Goal: Information Seeking & Learning: Learn about a topic

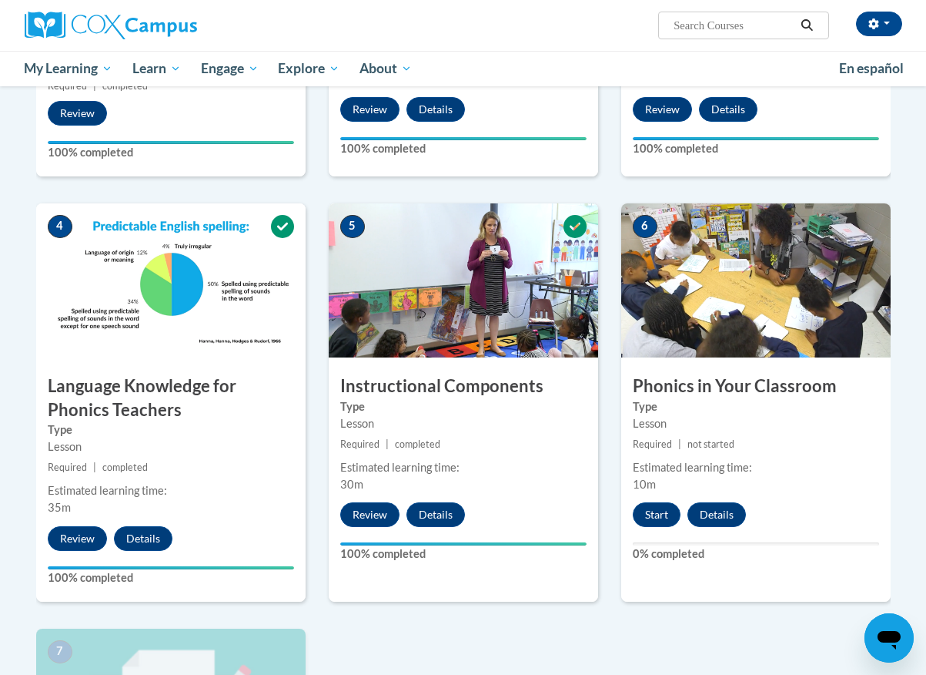
scroll to position [648, 0]
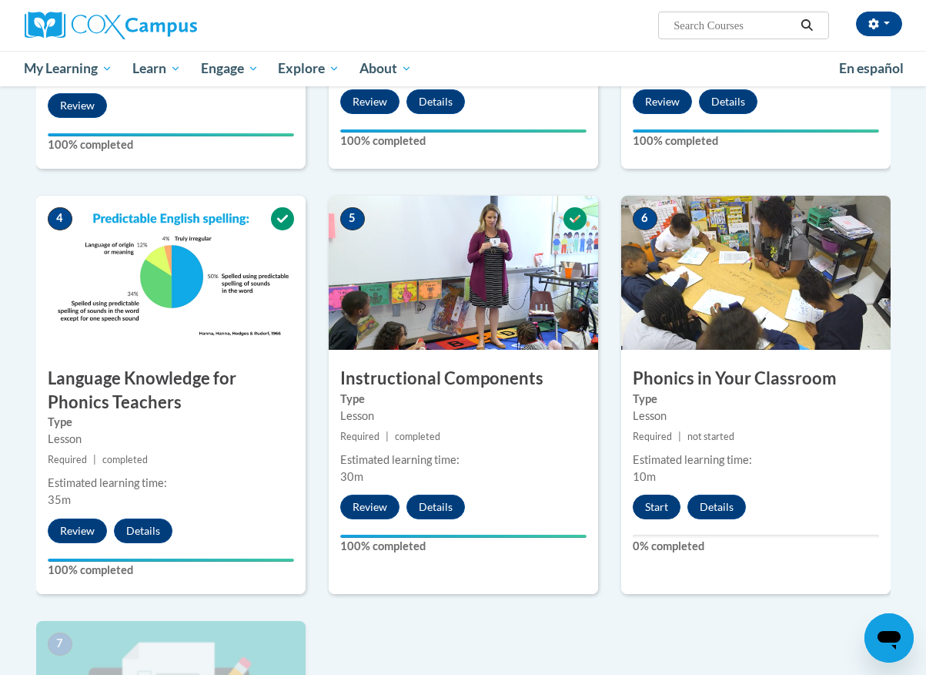
click at [669, 510] on button "Start" at bounding box center [657, 506] width 48 height 25
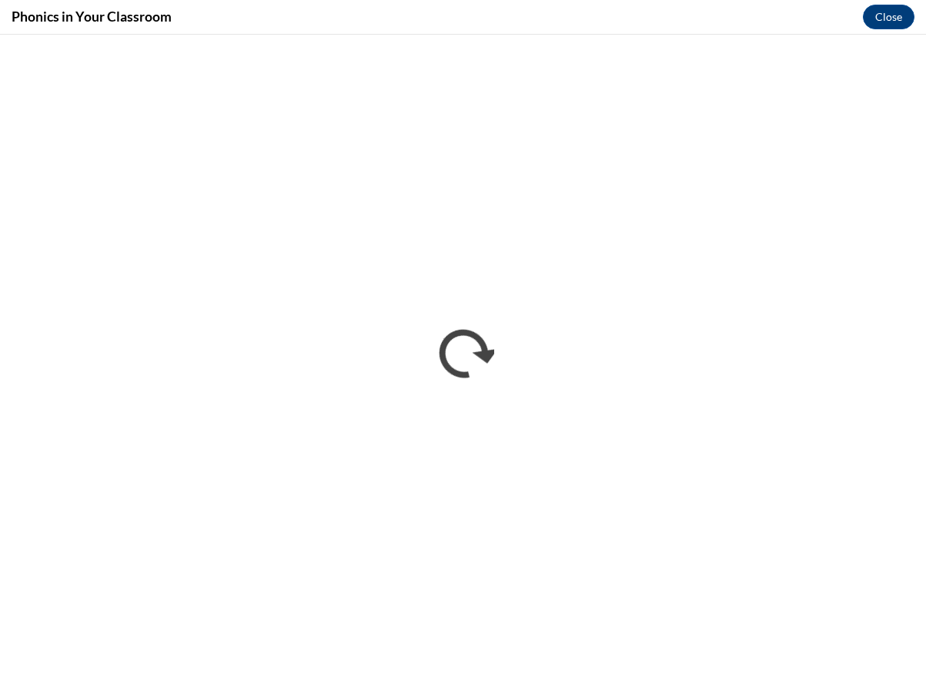
scroll to position [0, 0]
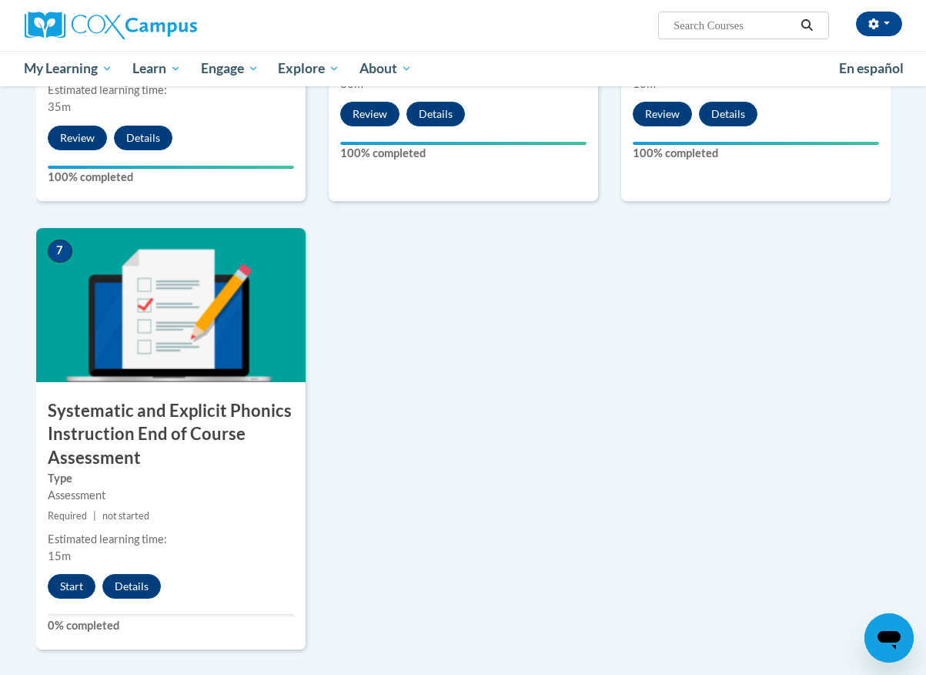
scroll to position [1041, 0]
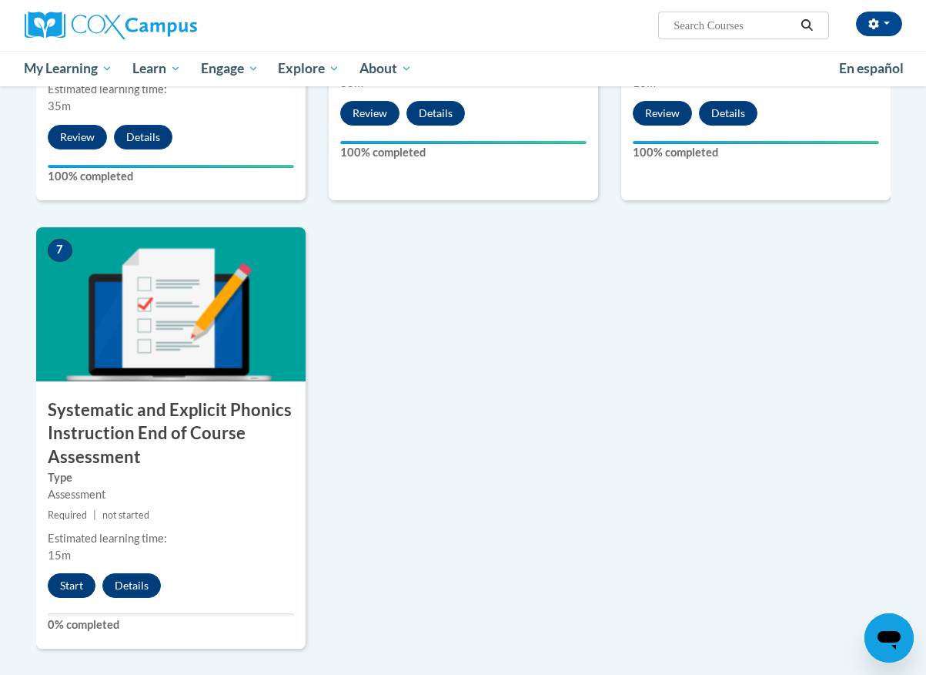
click at [79, 577] on button "Start" at bounding box center [72, 585] width 48 height 25
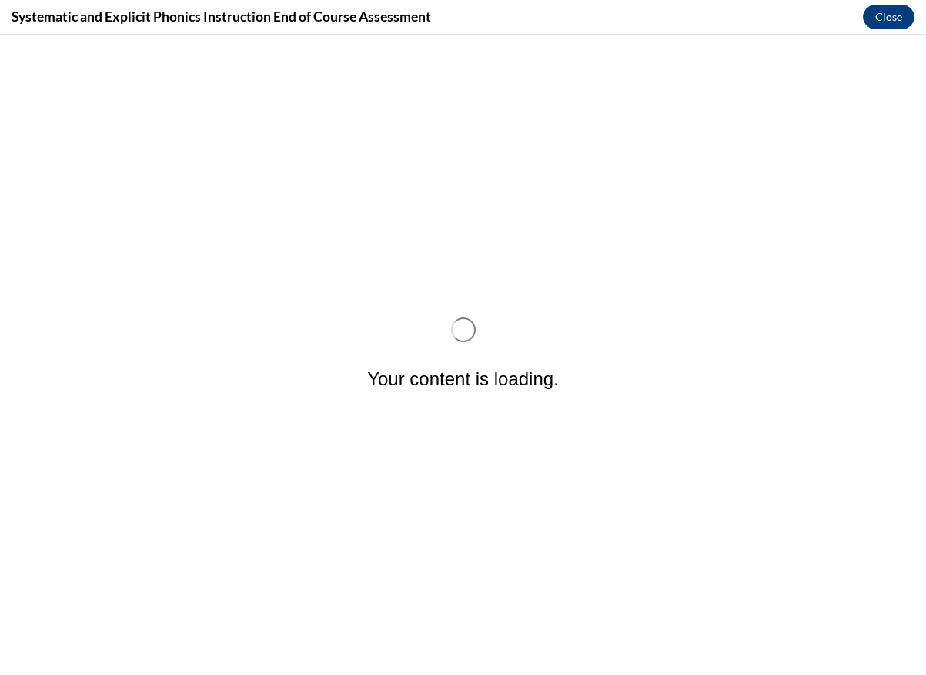
scroll to position [0, 0]
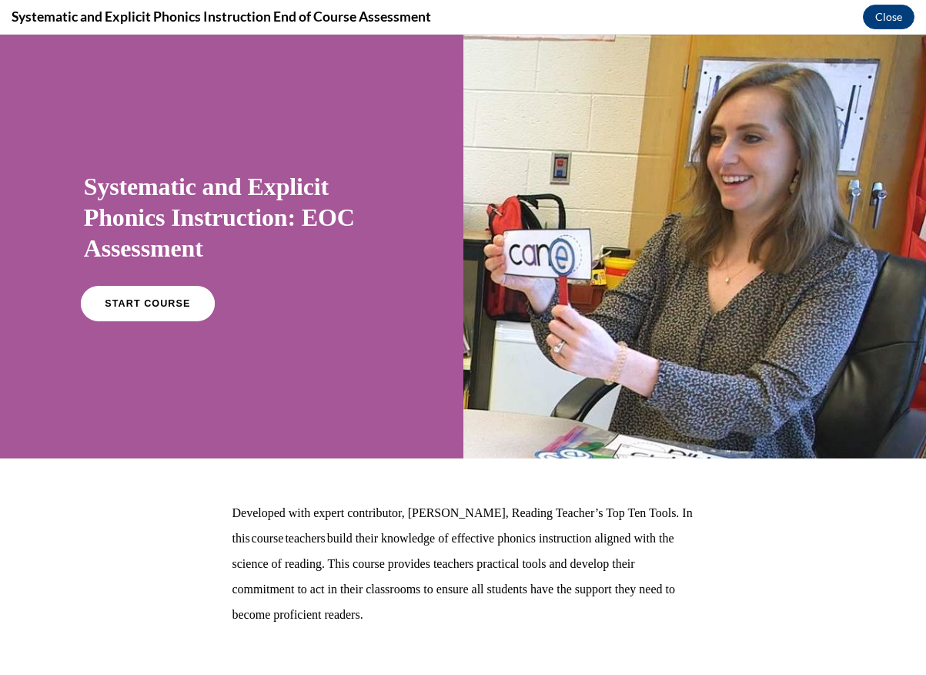
click at [152, 306] on span "START COURSE" at bounding box center [147, 304] width 85 height 12
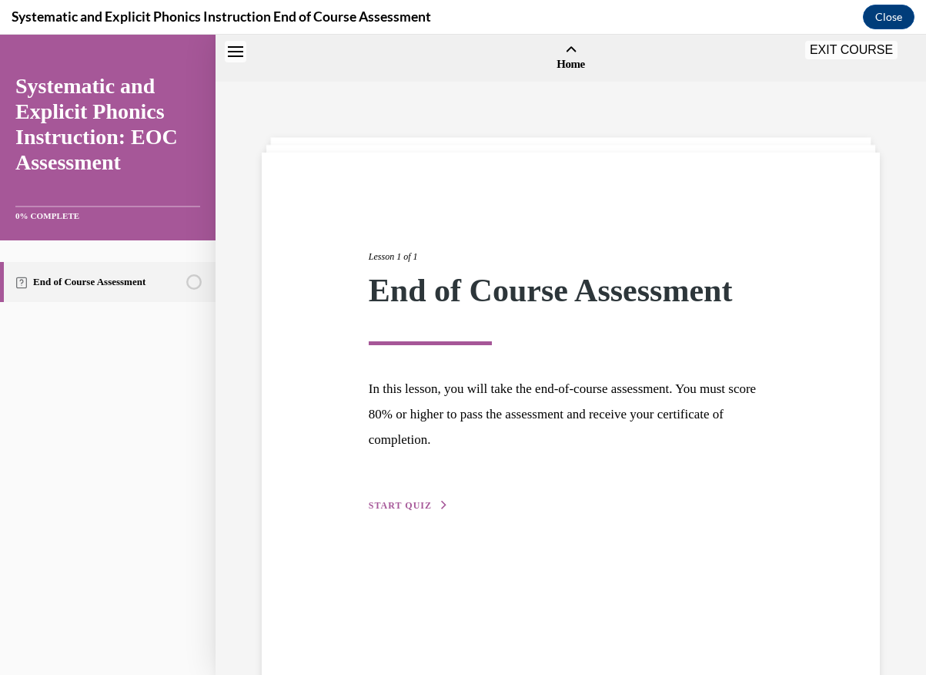
scroll to position [48, 0]
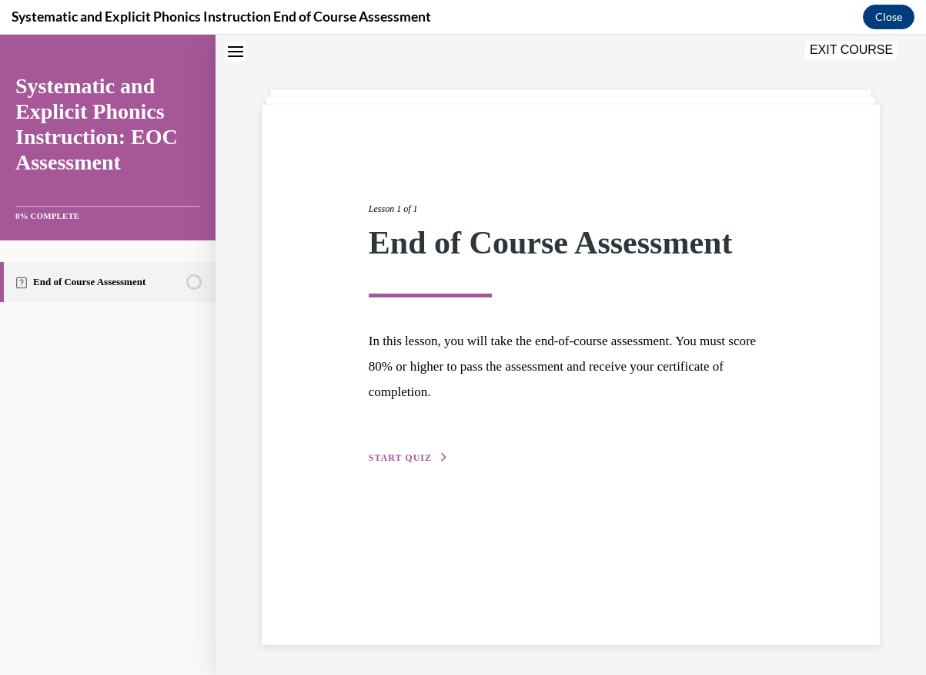
click at [379, 460] on span "START QUIZ" at bounding box center [400, 457] width 63 height 11
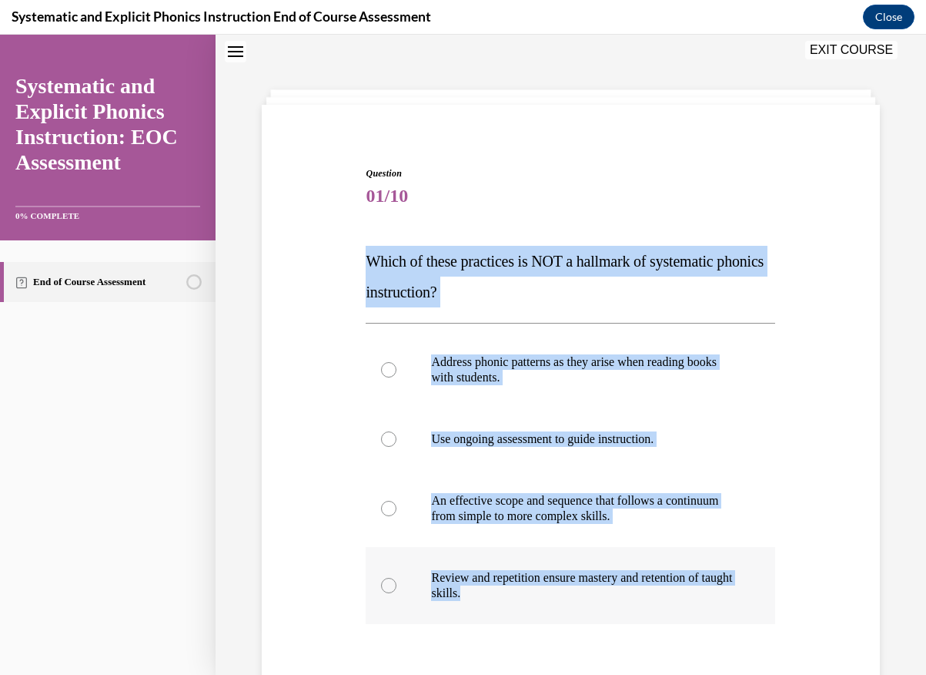
drag, startPoint x: 367, startPoint y: 263, endPoint x: 505, endPoint y: 597, distance: 361.8
click at [505, 597] on div "Question 01/10 Which of these practices is NOT a hallmark of systematic phonics…" at bounding box center [571, 490] width 410 height 648
copy div "Which of these practices is NOT a hallmark of systematic phonics instruction? A…"
click at [286, 438] on div "Question 01/10 Which of these practices is NOT a hallmark of systematic phonics…" at bounding box center [571, 467] width 626 height 695
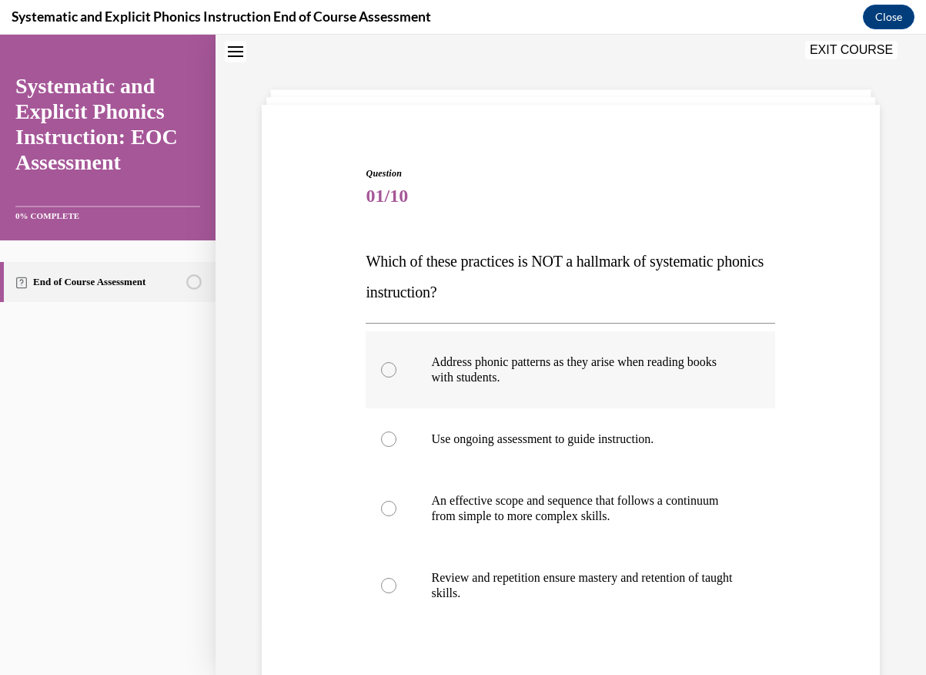
click at [386, 373] on div at bounding box center [388, 369] width 15 height 15
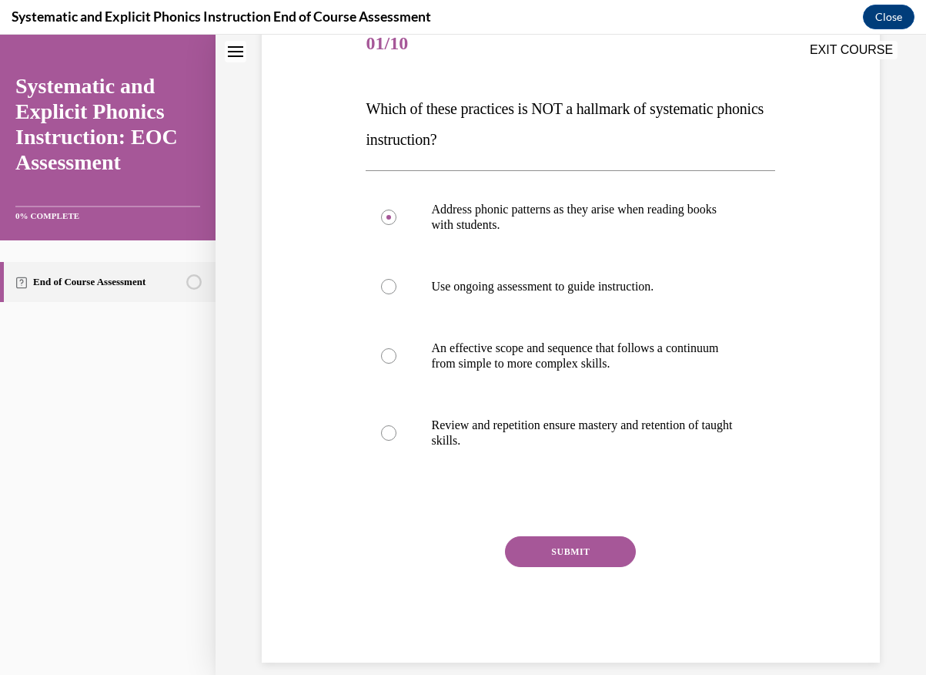
click at [567, 553] on button "SUBMIT" at bounding box center [570, 551] width 131 height 31
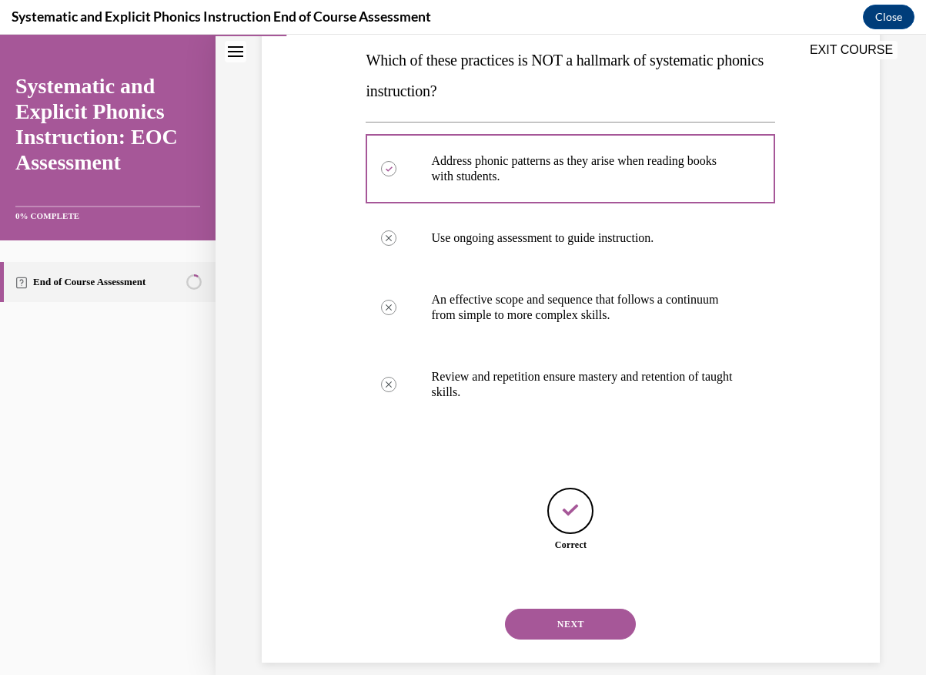
click at [578, 608] on button "NEXT" at bounding box center [570, 623] width 131 height 31
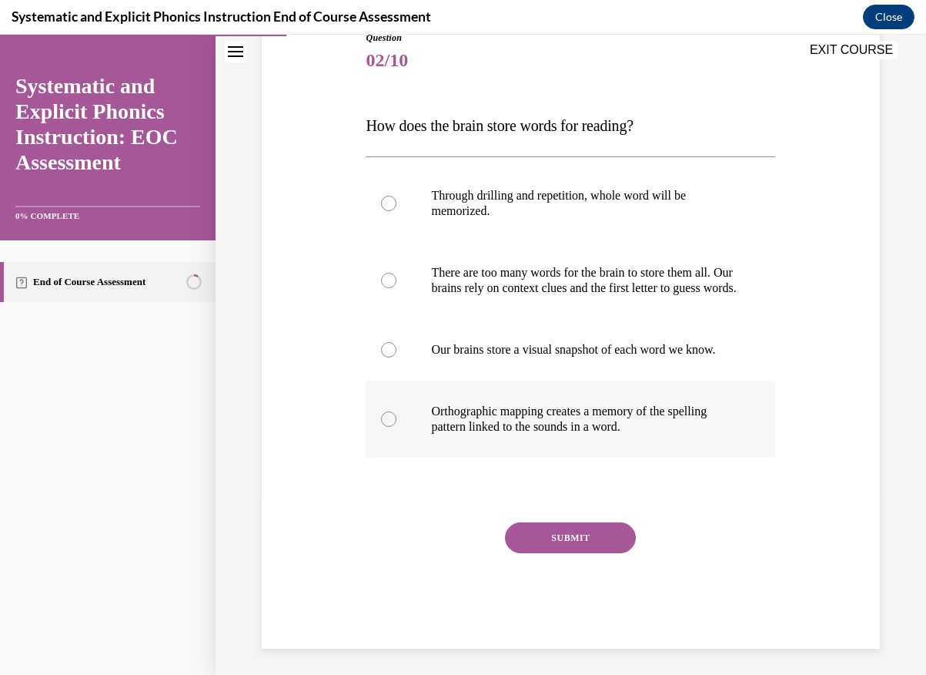
click at [380, 444] on div at bounding box center [571, 418] width 410 height 77
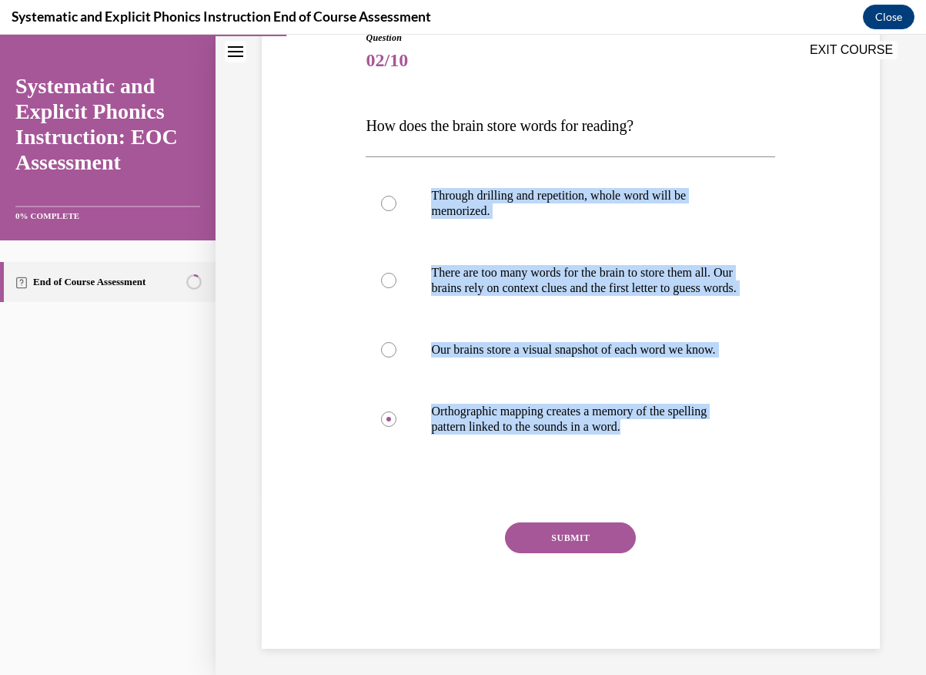
drag, startPoint x: 361, startPoint y: 140, endPoint x: 691, endPoint y: 504, distance: 491.1
click at [691, 504] on div "Question 02/10 How does the brain store words for reading? Through drilling and…" at bounding box center [571, 317] width 626 height 664
copy div "Through drilling and repetition, whole word will be memorized. There are too ma…"
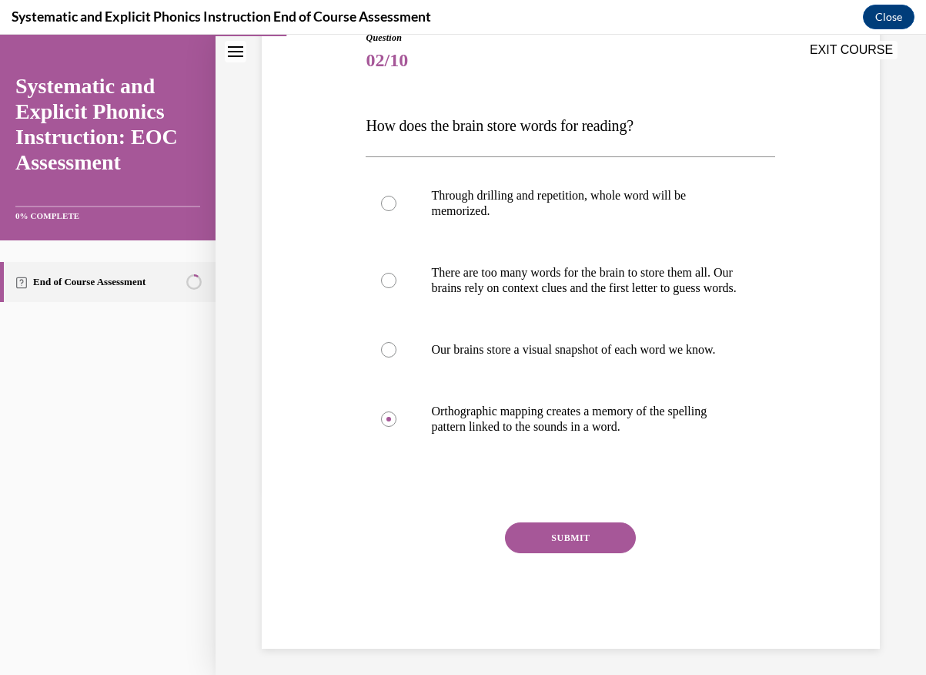
click at [397, 138] on p "How does the brain store words for reading?" at bounding box center [571, 125] width 410 height 31
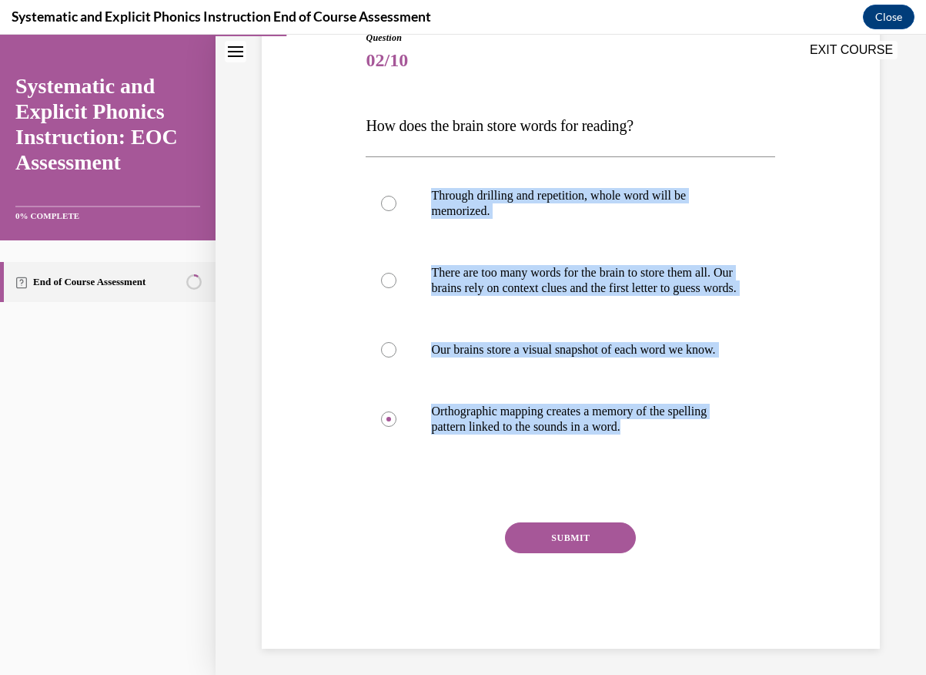
drag, startPoint x: 365, startPoint y: 136, endPoint x: 753, endPoint y: 510, distance: 538.6
click at [753, 510] on div "Question 02/10 How does the brain store words for reading? Through drilling and…" at bounding box center [570, 328] width 417 height 641
copy div "Through drilling and repetition, whole word will be memorized. There are too ma…"
click at [591, 572] on div "SUBMIT" at bounding box center [571, 560] width 410 height 77
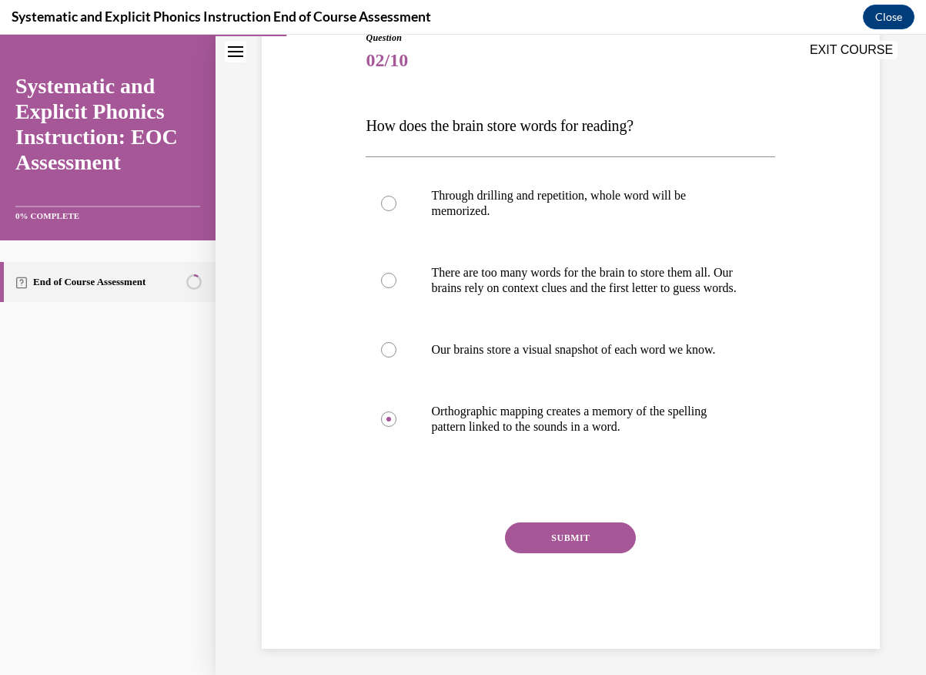
click at [591, 572] on div "SUBMIT" at bounding box center [571, 560] width 410 height 77
click at [888, 428] on div "Question 02/10 How does the brain store words for reading? Through drilling and…" at bounding box center [571, 289] width 711 height 779
click at [608, 553] on button "SUBMIT" at bounding box center [570, 537] width 131 height 31
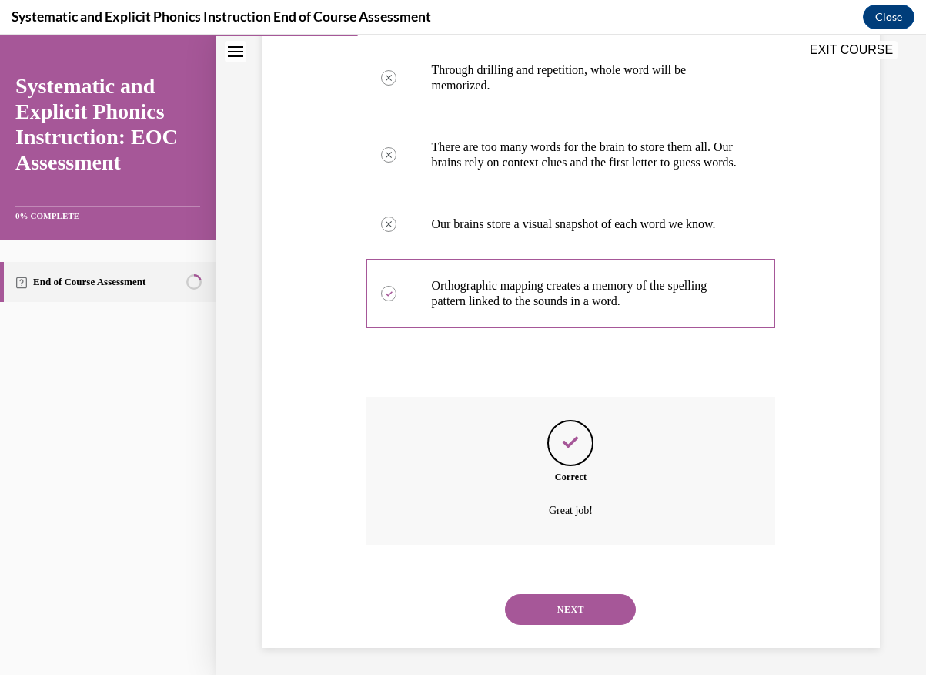
click at [575, 608] on button "NEXT" at bounding box center [570, 609] width 131 height 31
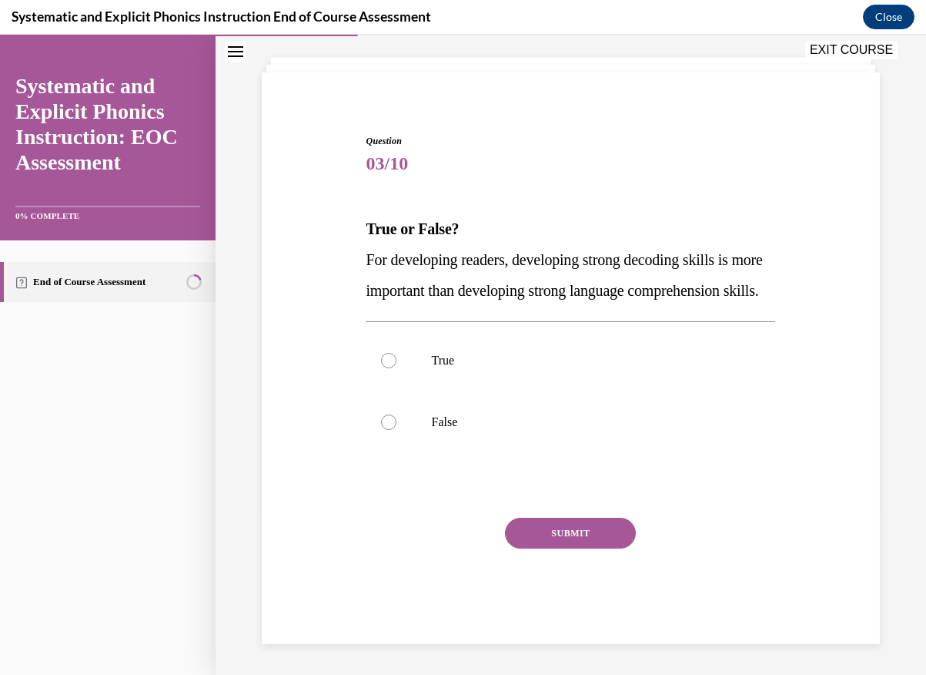
scroll to position [92, 0]
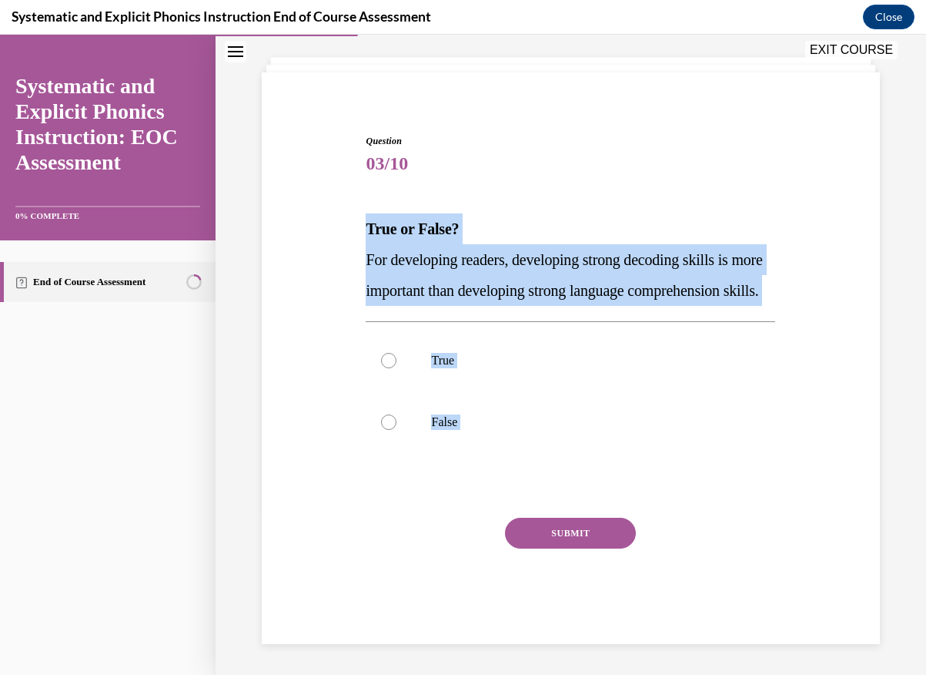
drag, startPoint x: 367, startPoint y: 222, endPoint x: 479, endPoint y: 531, distance: 328.6
click at [479, 531] on div "Question 03/10 True or False? For developing readers, developing strong decodin…" at bounding box center [571, 389] width 410 height 510
copy div "True or False? For developing readers, developing strong decoding skills is mor…"
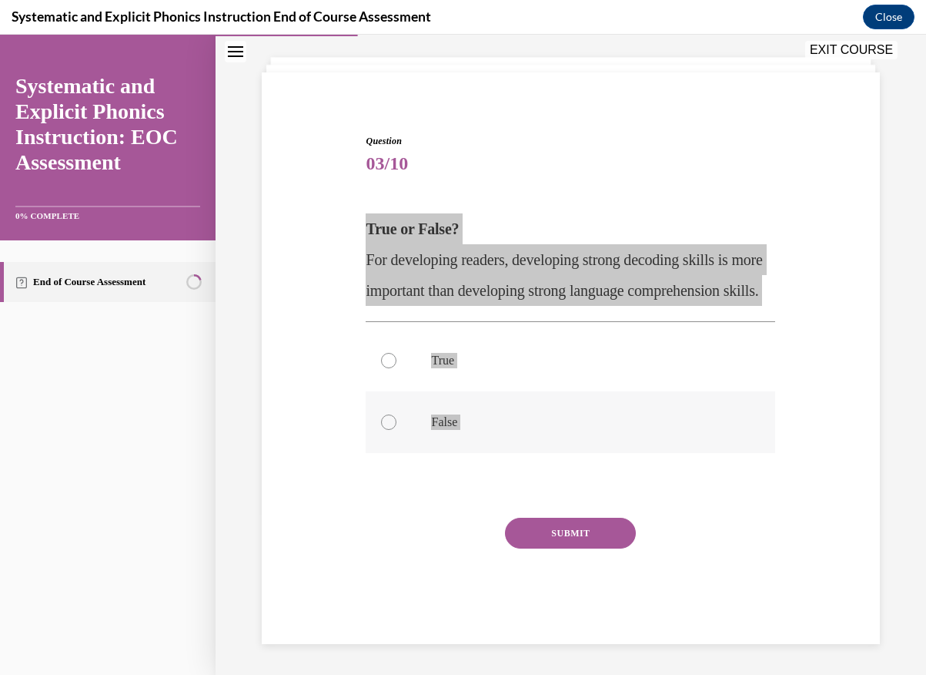
drag, startPoint x: 835, startPoint y: 532, endPoint x: 675, endPoint y: 470, distance: 171.6
click at [676, 453] on div at bounding box center [571, 422] width 410 height 62
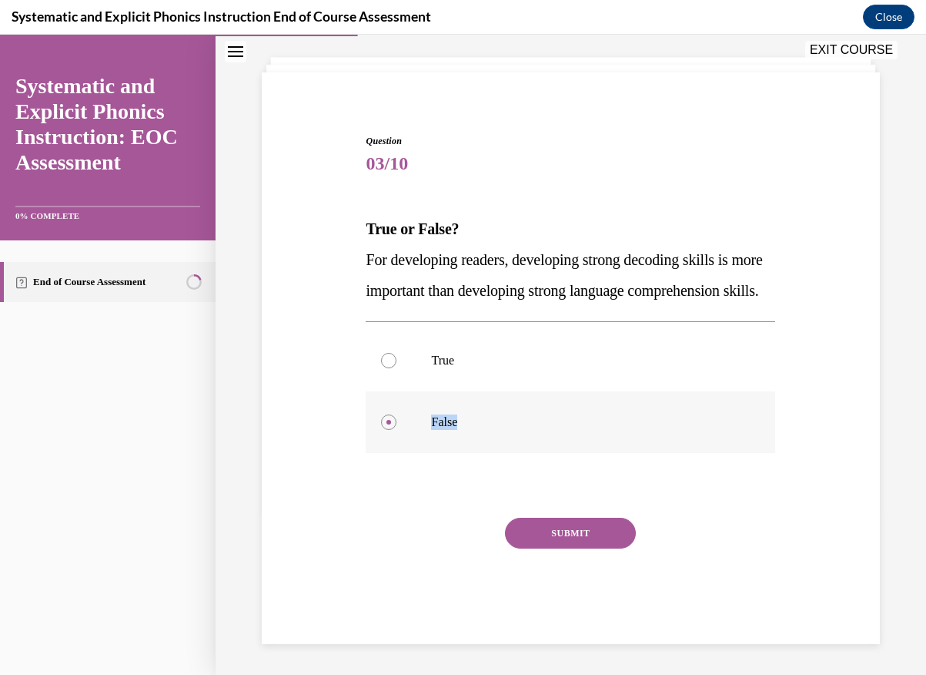
click at [675, 453] on div at bounding box center [571, 422] width 410 height 62
click at [594, 548] on button "SUBMIT" at bounding box center [570, 532] width 131 height 31
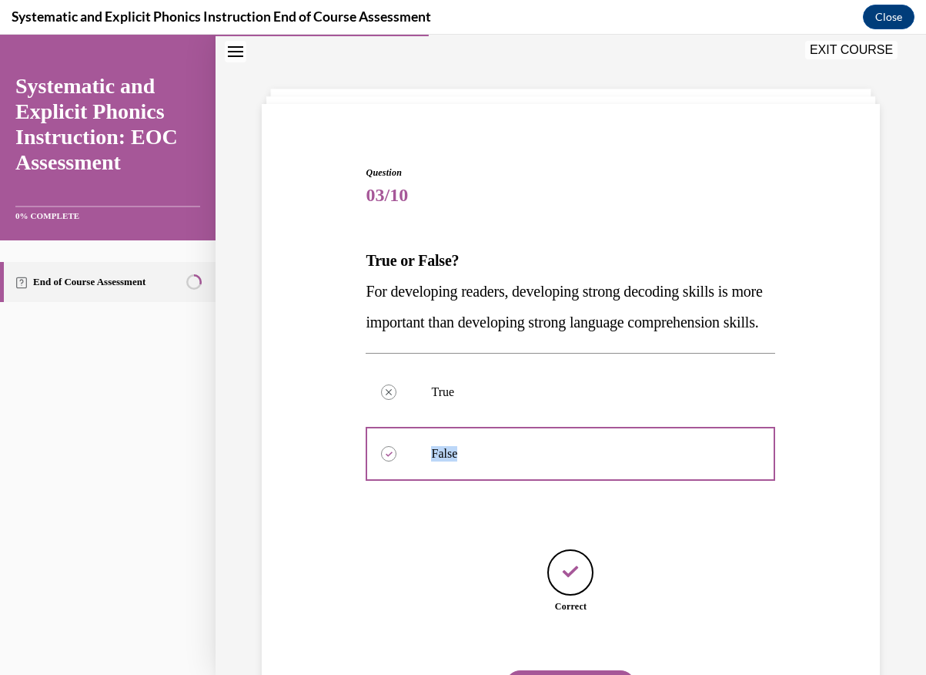
scroll to position [141, 0]
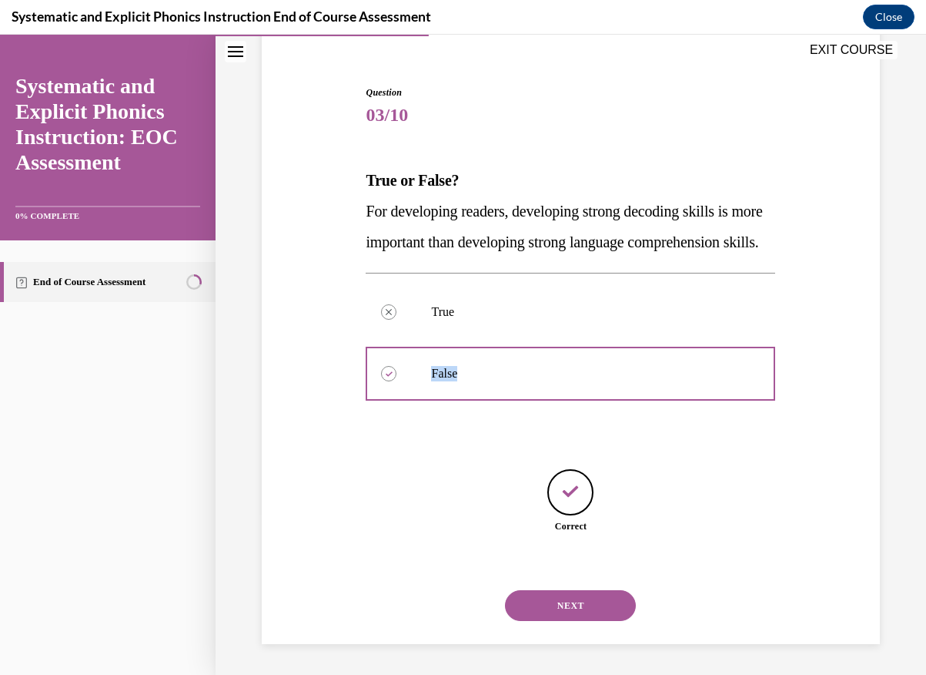
click at [577, 612] on button "NEXT" at bounding box center [570, 605] width 131 height 31
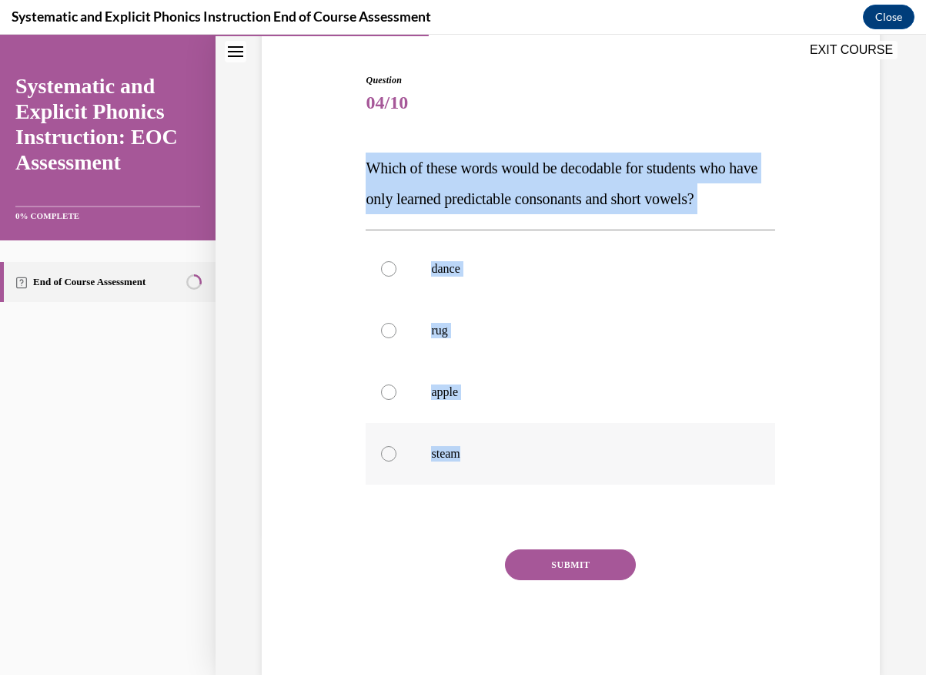
drag, startPoint x: 370, startPoint y: 166, endPoint x: 479, endPoint y: 459, distance: 312.4
click at [479, 459] on div "Question 04/10 Which of these words would be decodable for students who have on…" at bounding box center [571, 374] width 410 height 602
copy div "Which of these words would be decodable for students who have only learned pred…"
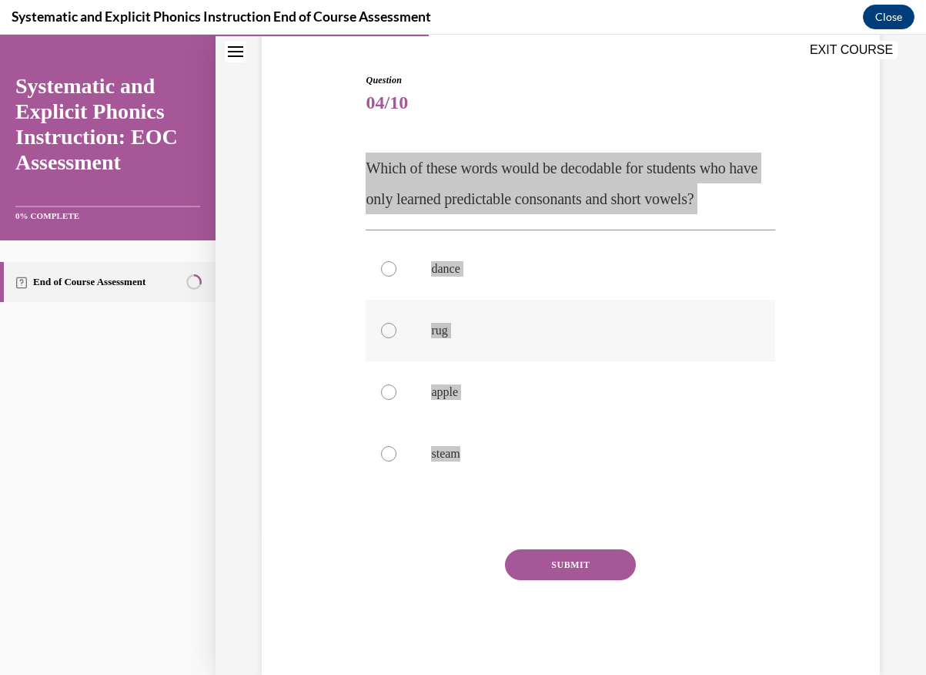
drag, startPoint x: 862, startPoint y: 425, endPoint x: 444, endPoint y: 317, distance: 432.5
click at [444, 317] on div at bounding box center [571, 331] width 410 height 62
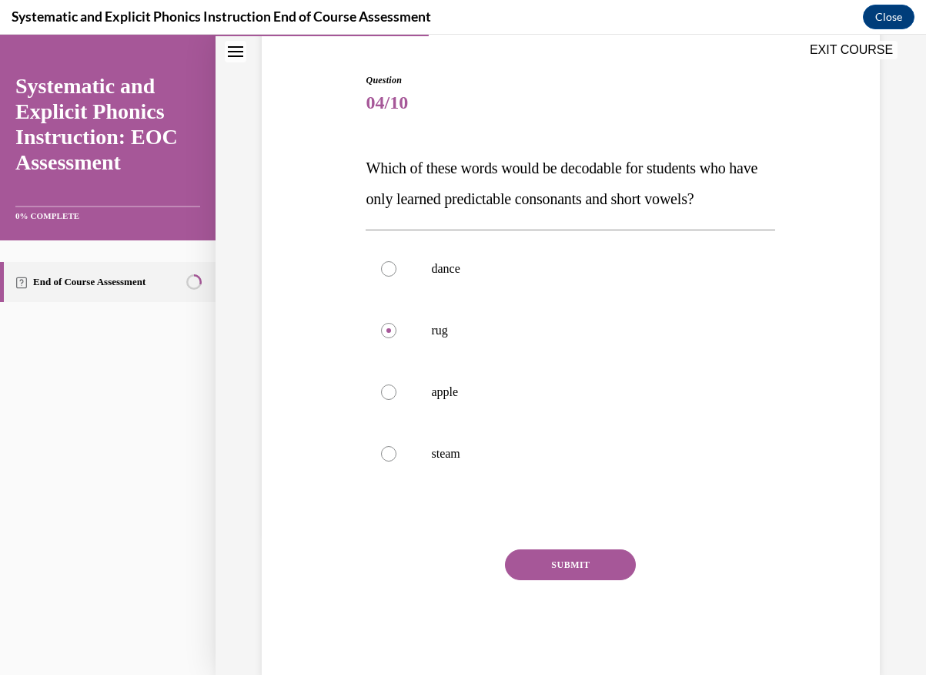
click at [575, 561] on button "SUBMIT" at bounding box center [570, 564] width 131 height 31
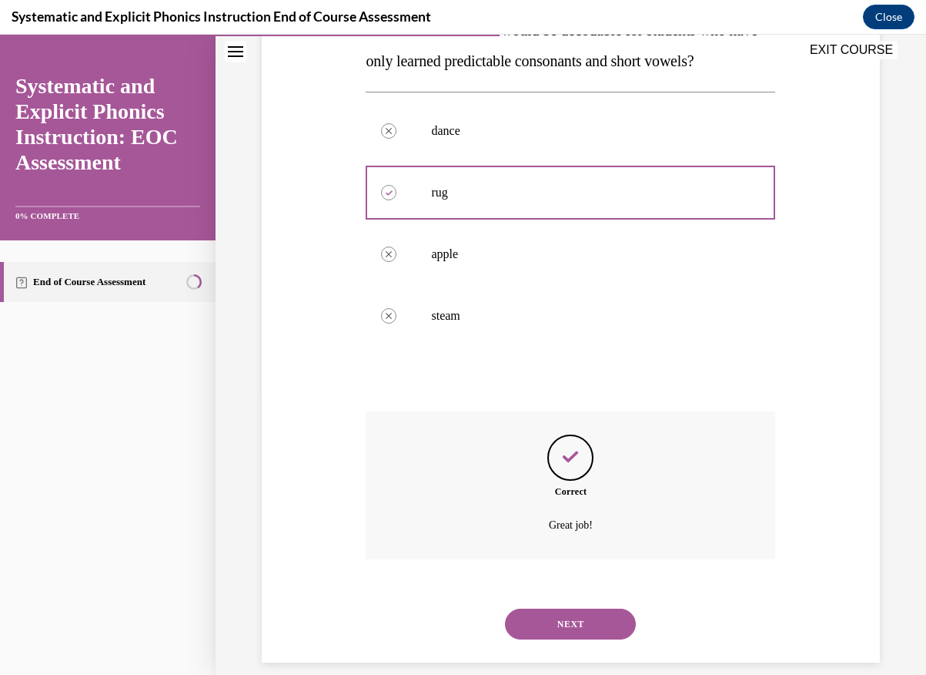
scroll to position [278, 0]
click at [583, 622] on div "NEXT" at bounding box center [571, 625] width 410 height 62
click at [583, 609] on button "NEXT" at bounding box center [570, 624] width 131 height 31
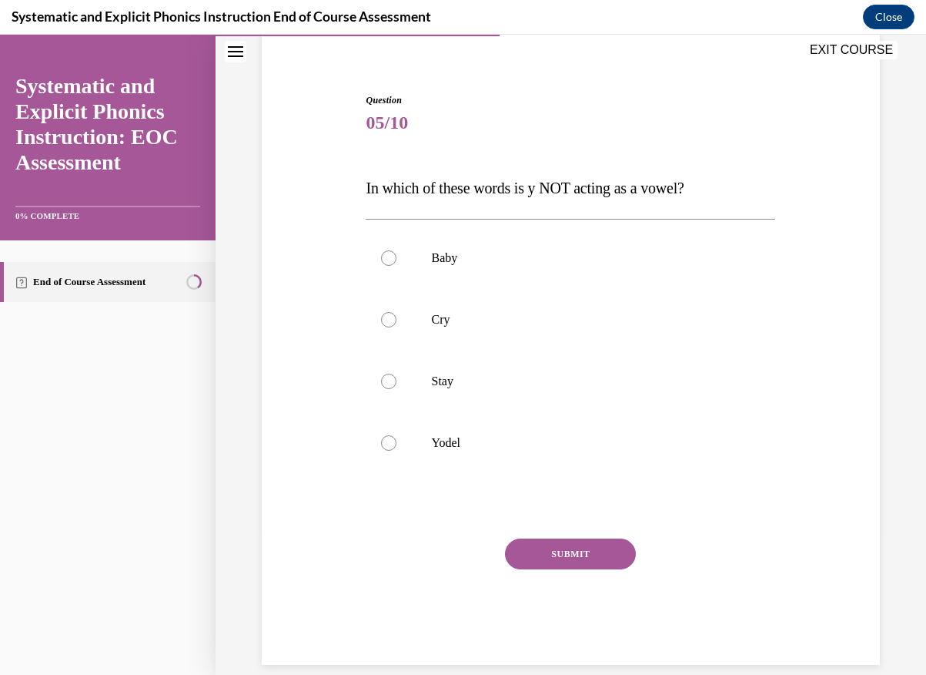
click at [367, 189] on span "In which of these words is y NOT acting as a vowel?" at bounding box center [525, 187] width 318 height 17
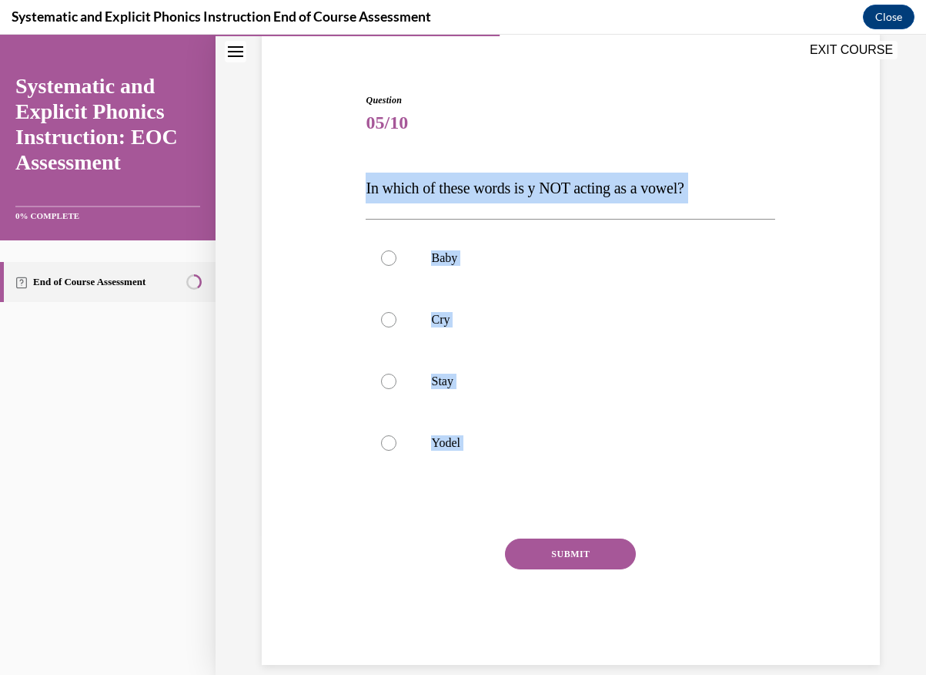
drag, startPoint x: 357, startPoint y: 184, endPoint x: 449, endPoint y: 517, distance: 345.0
click at [450, 517] on div "Question 05/10 In which of these words is y NOT acting as a vowel? Baby Cry Sta…" at bounding box center [571, 356] width 626 height 618
copy div "In which of these words is y NOT acting as a vowel? Baby Cry Stay Yodel Incorre…"
click at [703, 482] on div "Question 05/10 In which of these words is y NOT acting as a vowel? Baby Cry Sta…" at bounding box center [571, 378] width 410 height 571
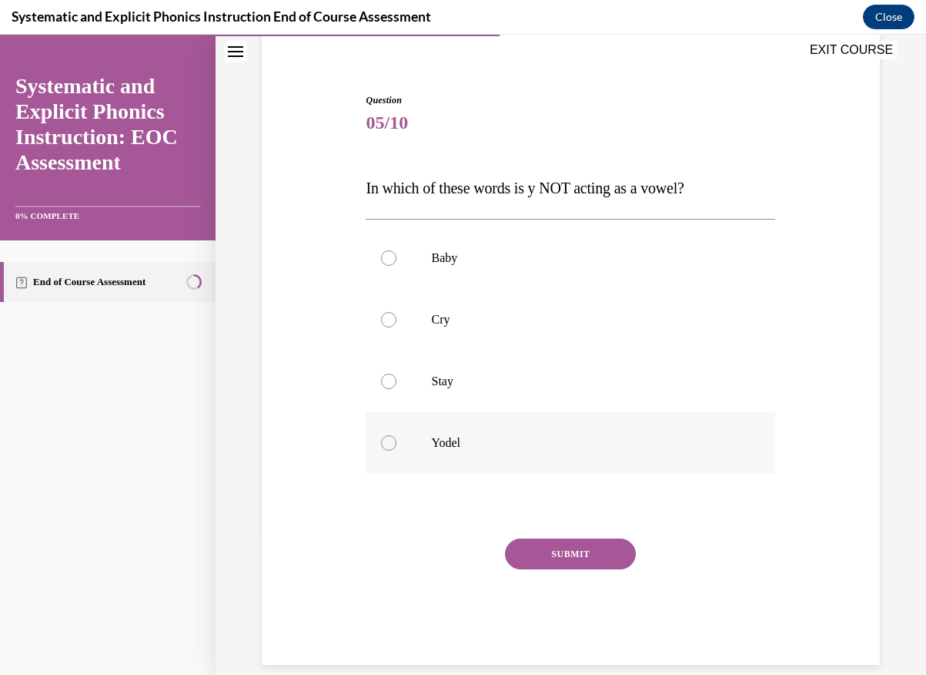
click at [390, 447] on div at bounding box center [388, 442] width 15 height 15
click at [606, 558] on button "SUBMIT" at bounding box center [570, 553] width 131 height 31
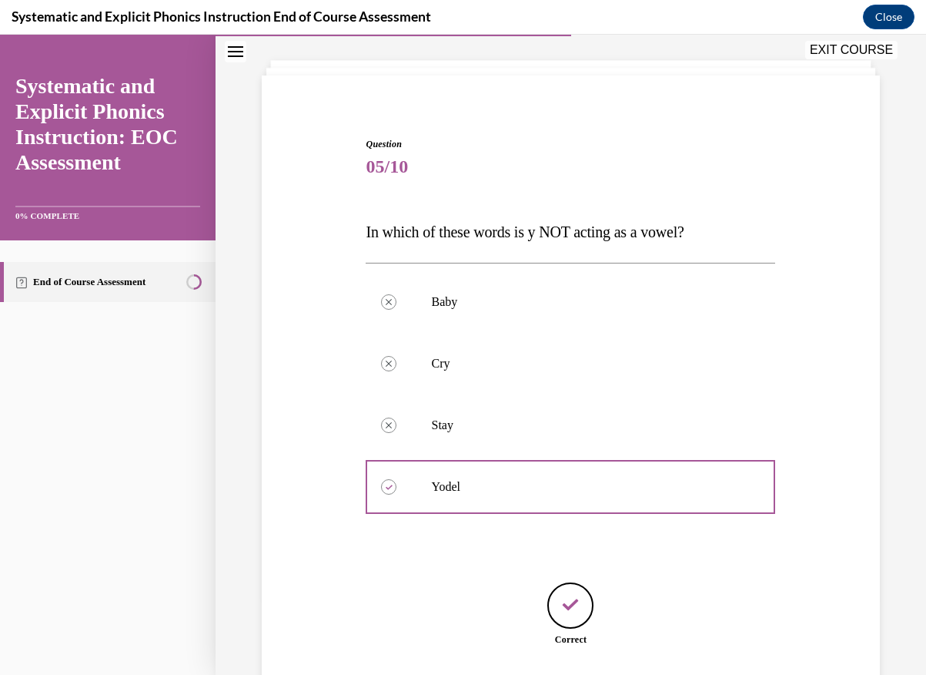
scroll to position [172, 0]
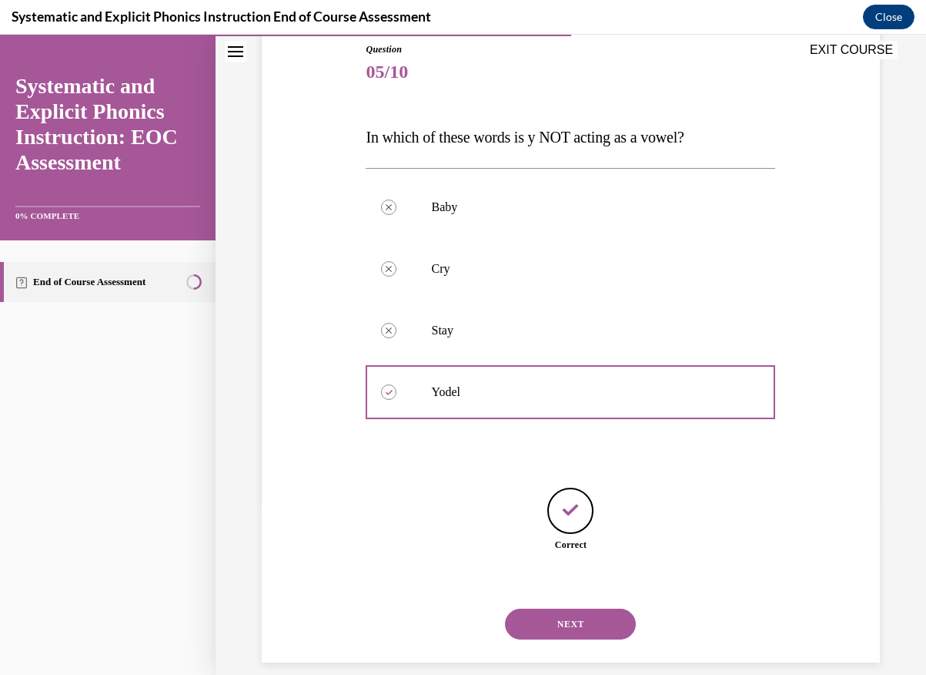
click at [586, 608] on button "NEXT" at bounding box center [570, 623] width 131 height 31
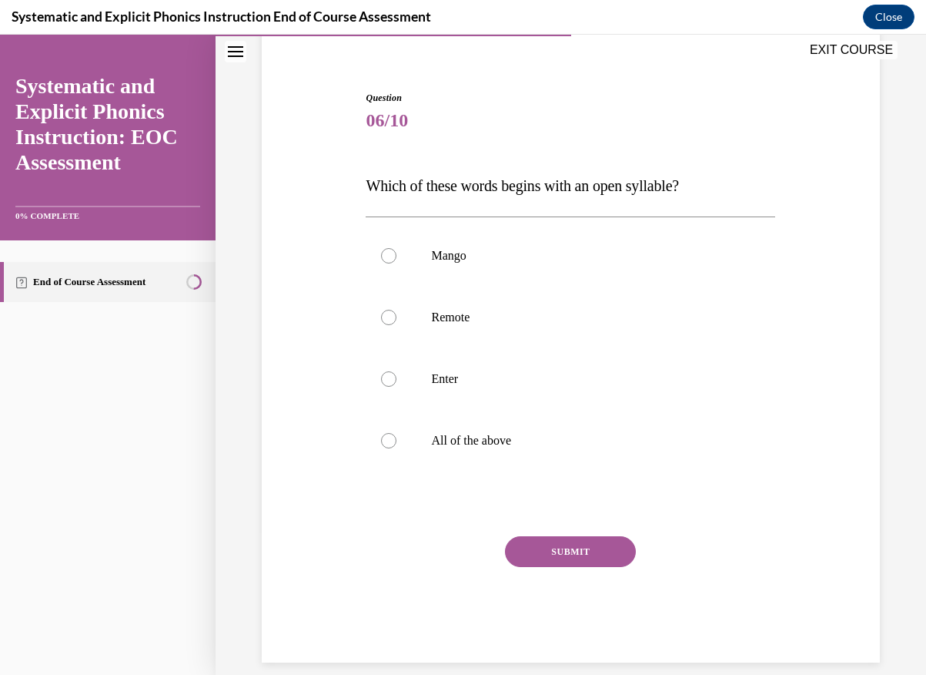
click at [387, 206] on div "Question 06/10 Which of these words begins with an open syllable? Mango Remote …" at bounding box center [571, 376] width 410 height 571
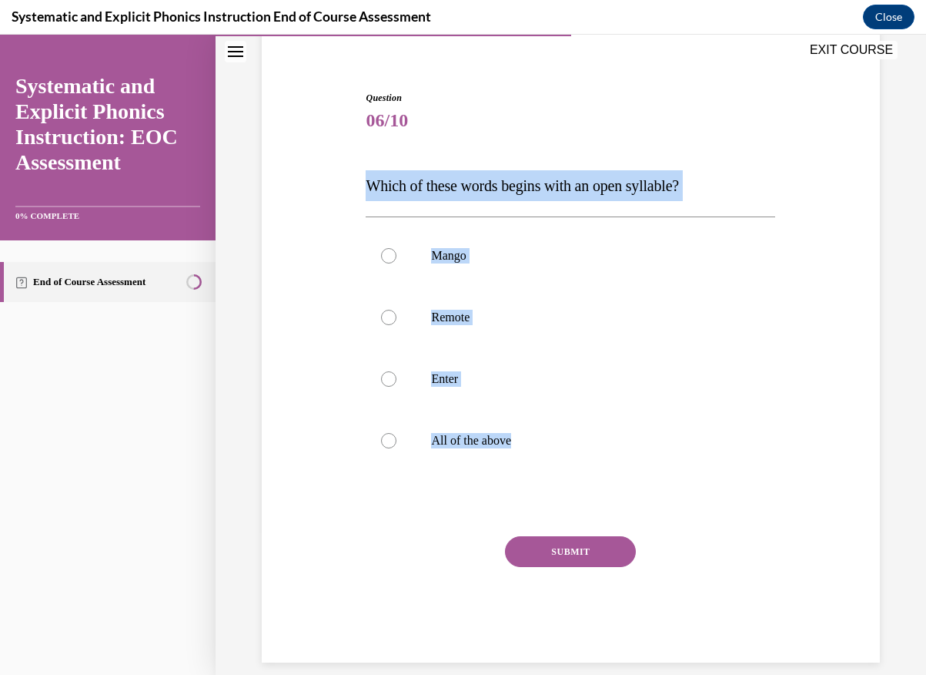
drag, startPoint x: 370, startPoint y: 139, endPoint x: 614, endPoint y: 500, distance: 436.5
click at [614, 500] on div "Question 06/10 Which of these words begins with an open syllable? Mango Remote …" at bounding box center [571, 376] width 410 height 571
copy div "Which of these words begins with an open syllable? Mango Remote Enter All of th…"
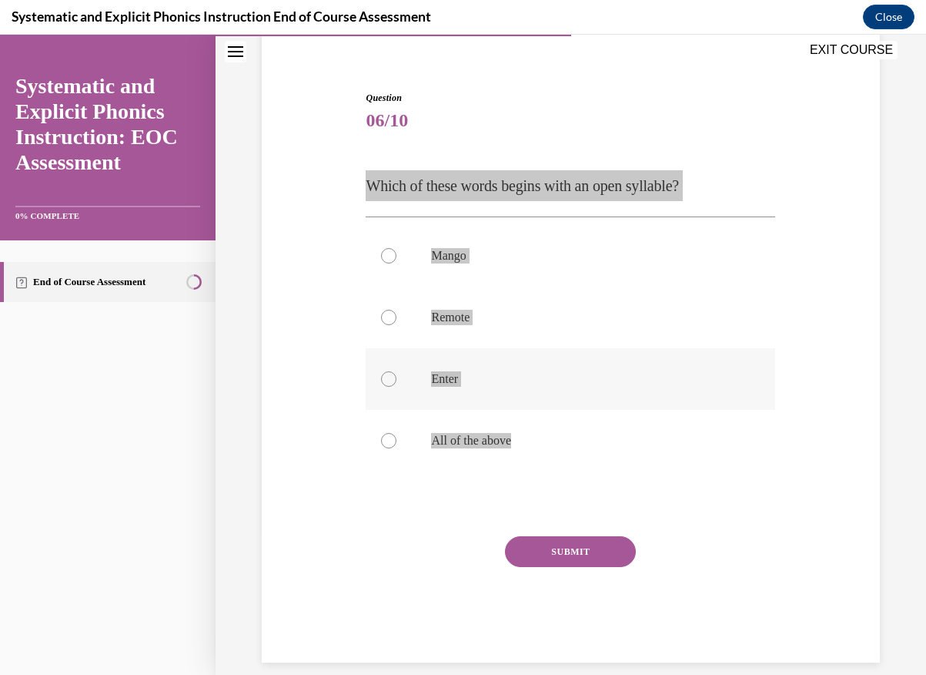
drag, startPoint x: 840, startPoint y: 554, endPoint x: 387, endPoint y: 387, distance: 482.6
click at [387, 387] on div at bounding box center [571, 379] width 410 height 62
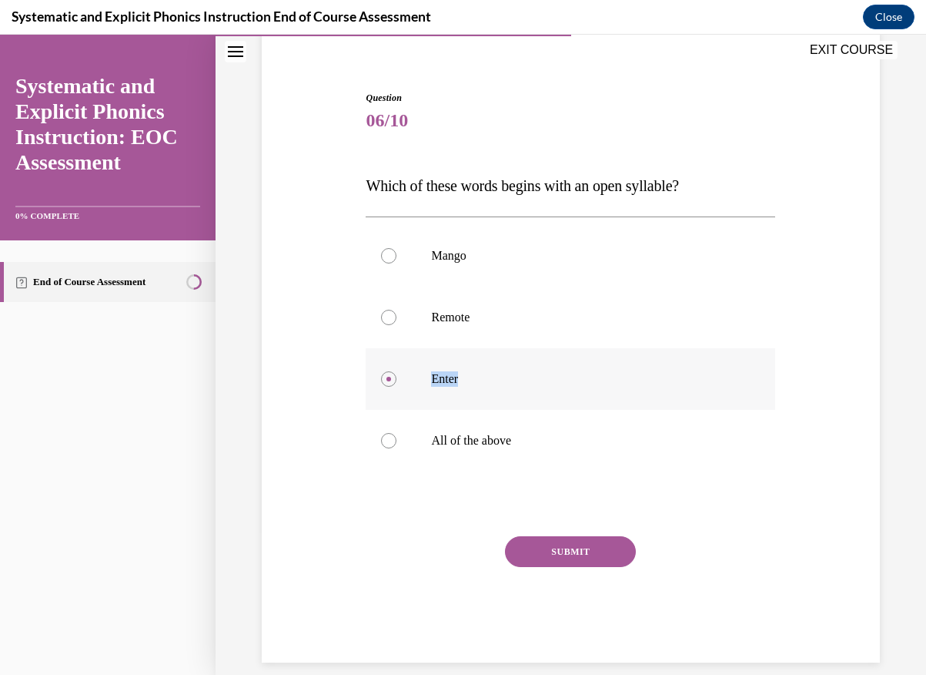
click at [387, 387] on div at bounding box center [571, 379] width 410 height 62
click at [392, 397] on div at bounding box center [571, 379] width 410 height 62
click at [447, 448] on div at bounding box center [571, 441] width 410 height 62
click at [567, 499] on div at bounding box center [571, 503] width 410 height 18
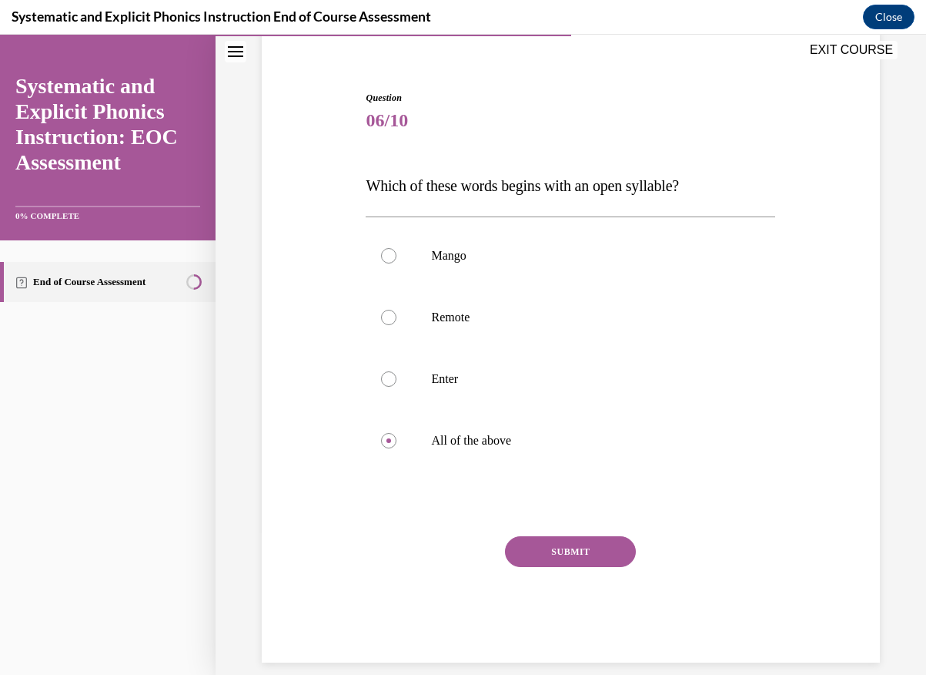
click at [588, 525] on div "Question 06/10 Which of these words begins with an open syllable? Mango Remote …" at bounding box center [571, 376] width 410 height 571
click at [584, 541] on button "SUBMIT" at bounding box center [570, 551] width 131 height 31
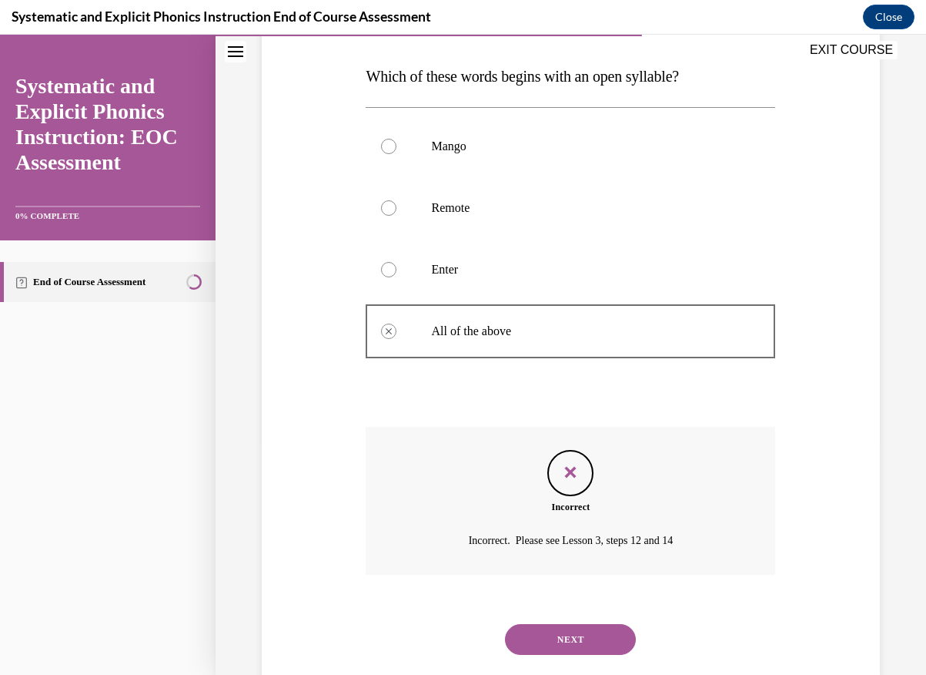
scroll to position [247, 0]
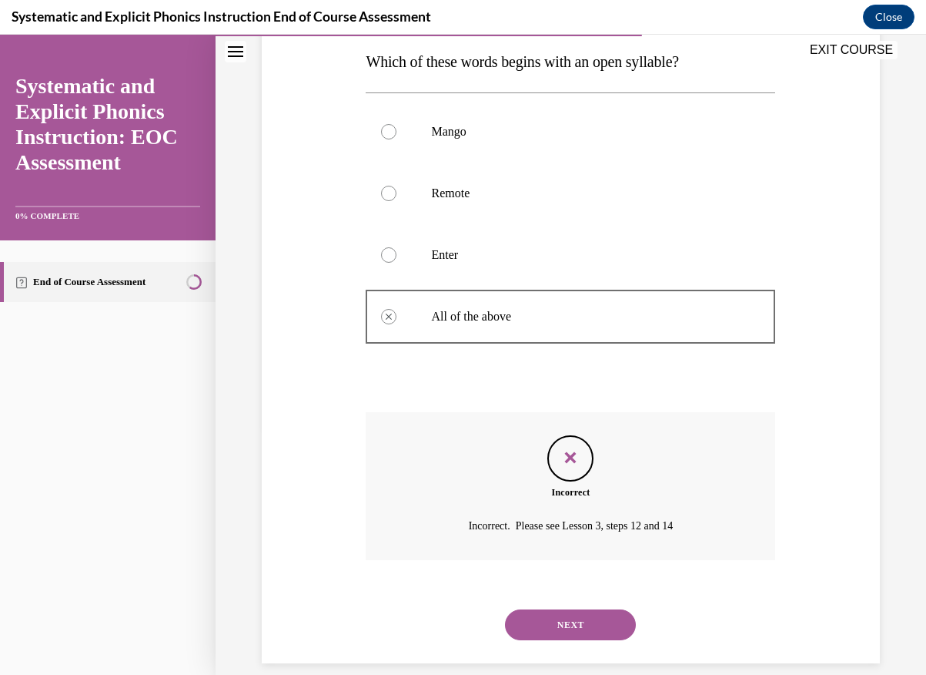
click at [563, 609] on button "NEXT" at bounding box center [570, 624] width 131 height 31
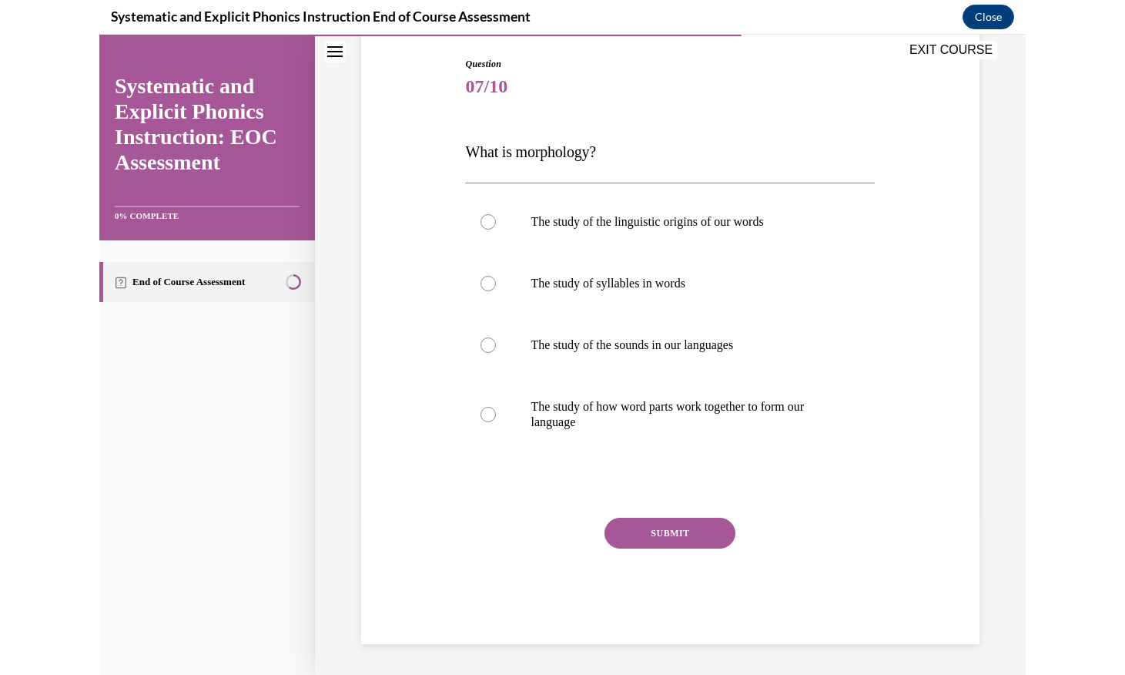
scroll to position [139, 0]
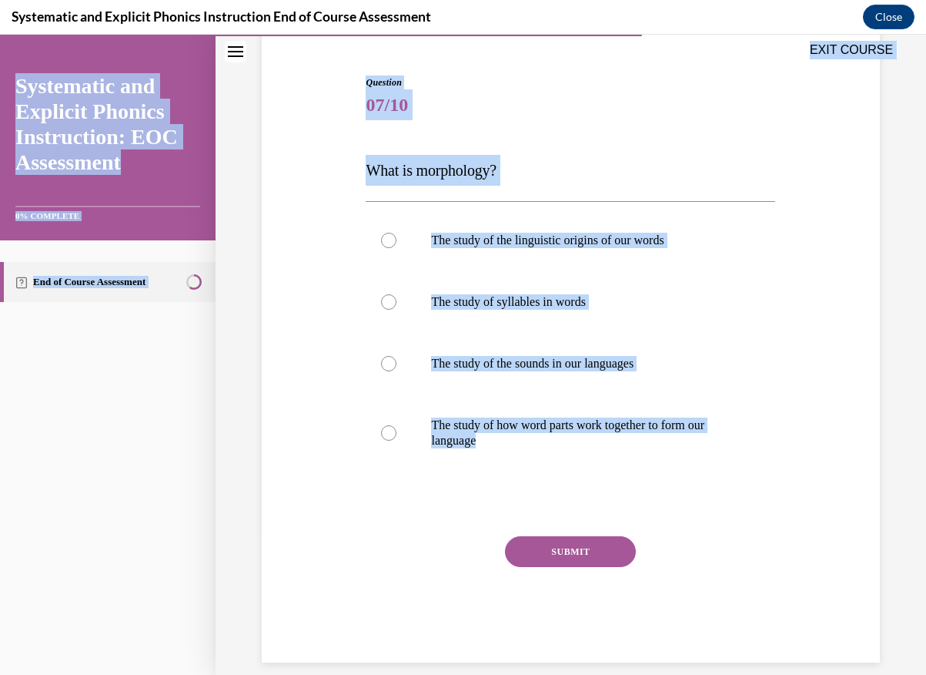
drag, startPoint x: 367, startPoint y: 55, endPoint x: 464, endPoint y: 493, distance: 448.2
click at [464, 493] on div "EXIT COURSE Systematic and Explicit Phonics Instruction: EOC Assessment 0% COMP…" at bounding box center [463, 355] width 926 height 640
copy div "EXIT COURSE Systematic and Explicit Phonics Instruction: EOC Assessment 0% COMP…"
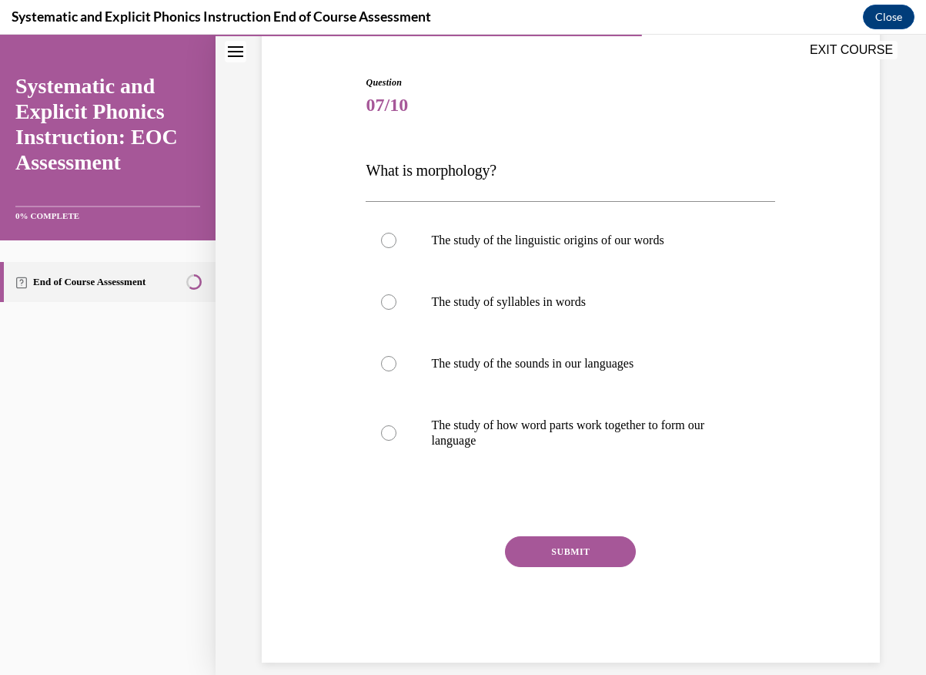
click at [567, 179] on p "What is morphology?" at bounding box center [571, 170] width 410 height 31
click at [390, 328] on div at bounding box center [571, 302] width 410 height 62
click at [393, 486] on div "Question 07/10 What is morphology? The study of the linguistic origins of our w…" at bounding box center [571, 368] width 410 height 587
click at [398, 424] on div at bounding box center [571, 432] width 410 height 77
click at [618, 454] on div at bounding box center [571, 432] width 410 height 77
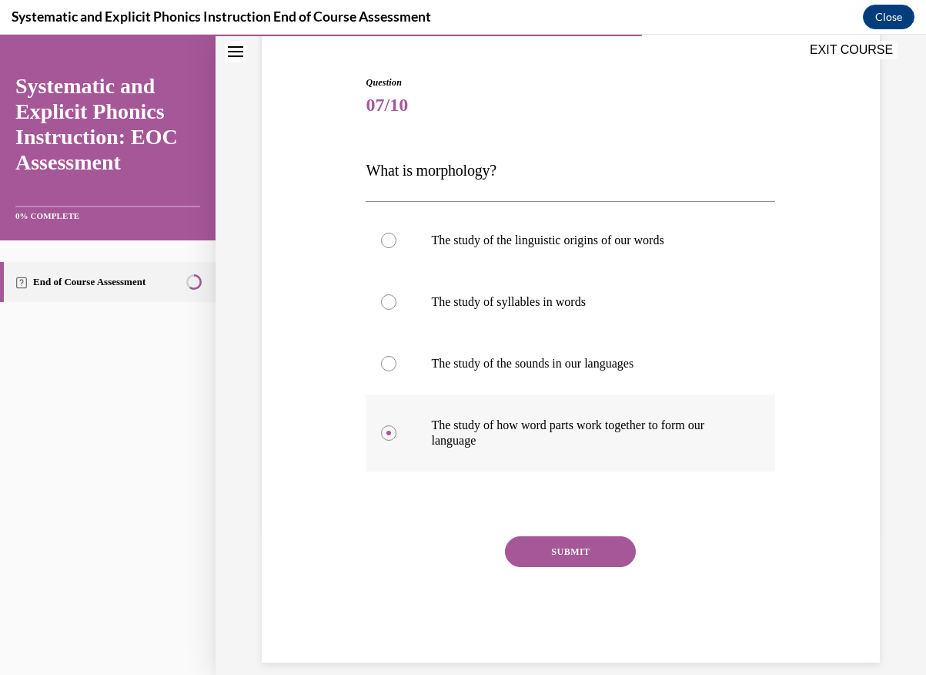
click at [618, 444] on p "The study of how word parts work together to form our language" at bounding box center [584, 432] width 306 height 31
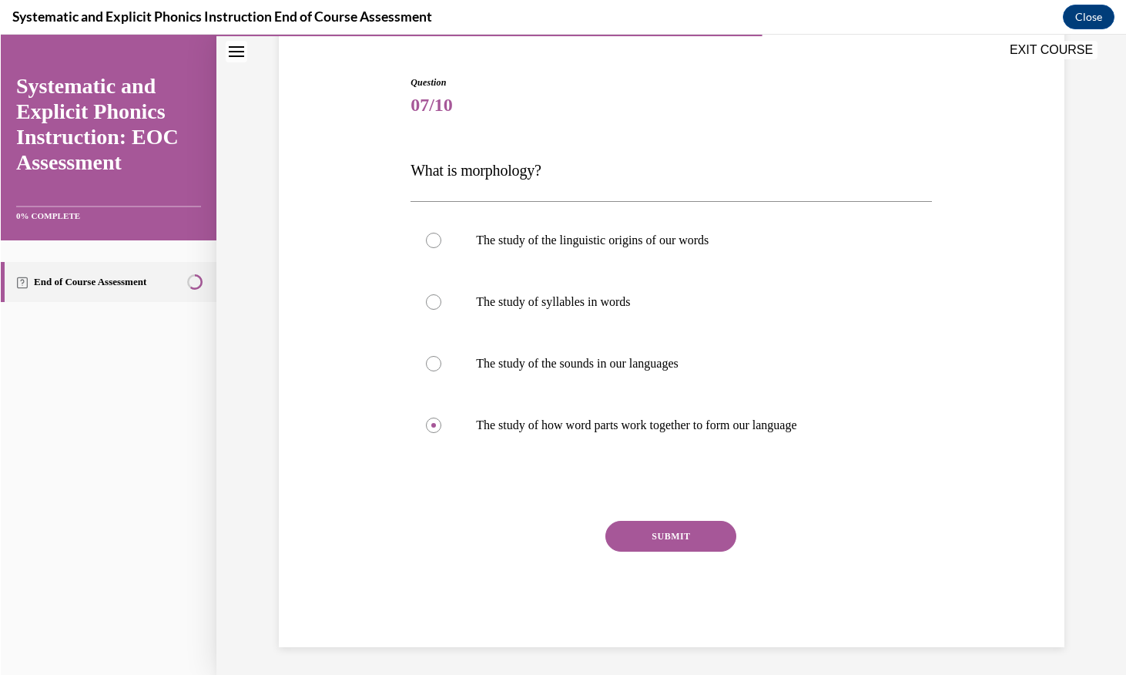
scroll to position [123, 0]
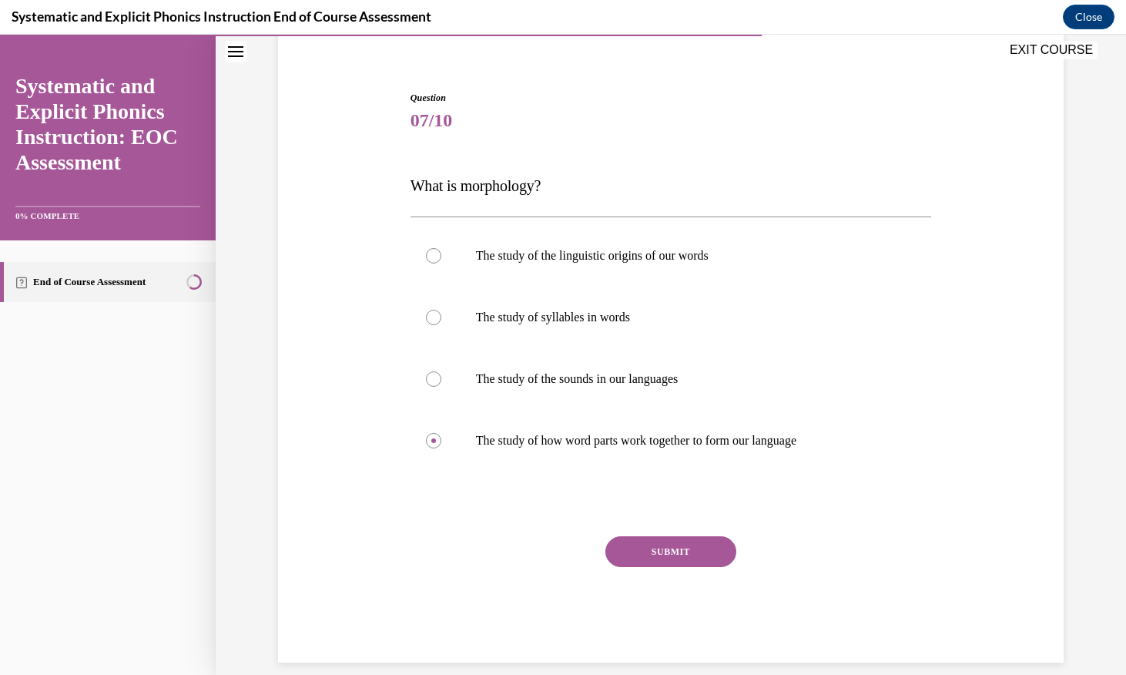
click at [668, 556] on button "SUBMIT" at bounding box center [670, 551] width 131 height 31
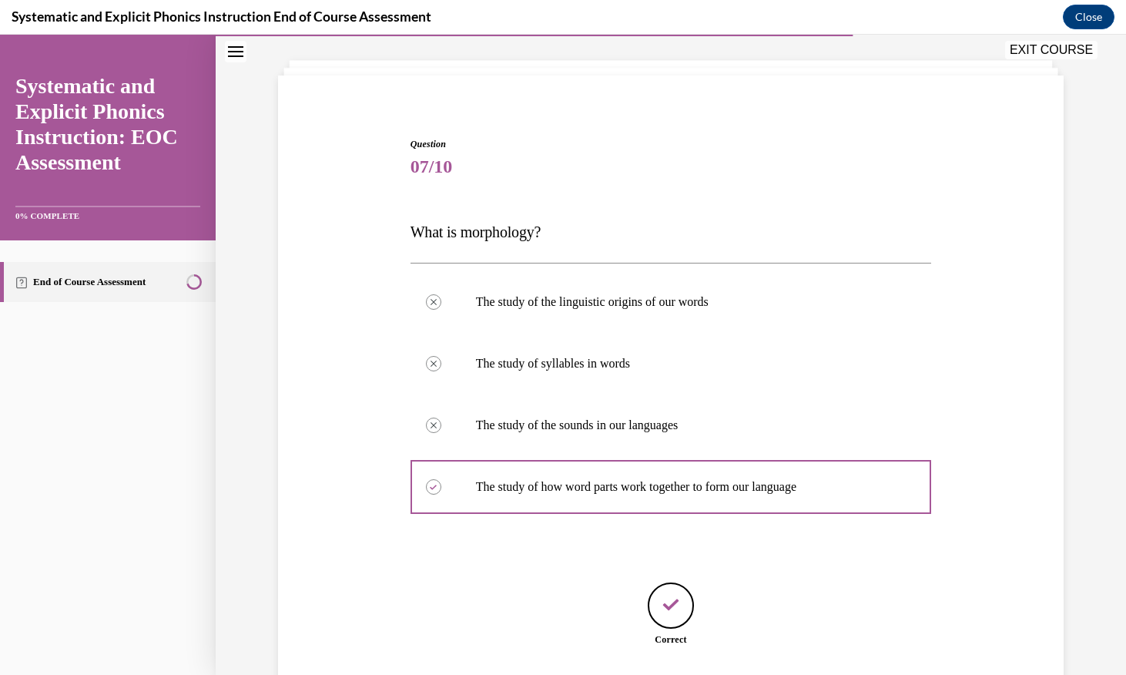
scroll to position [172, 0]
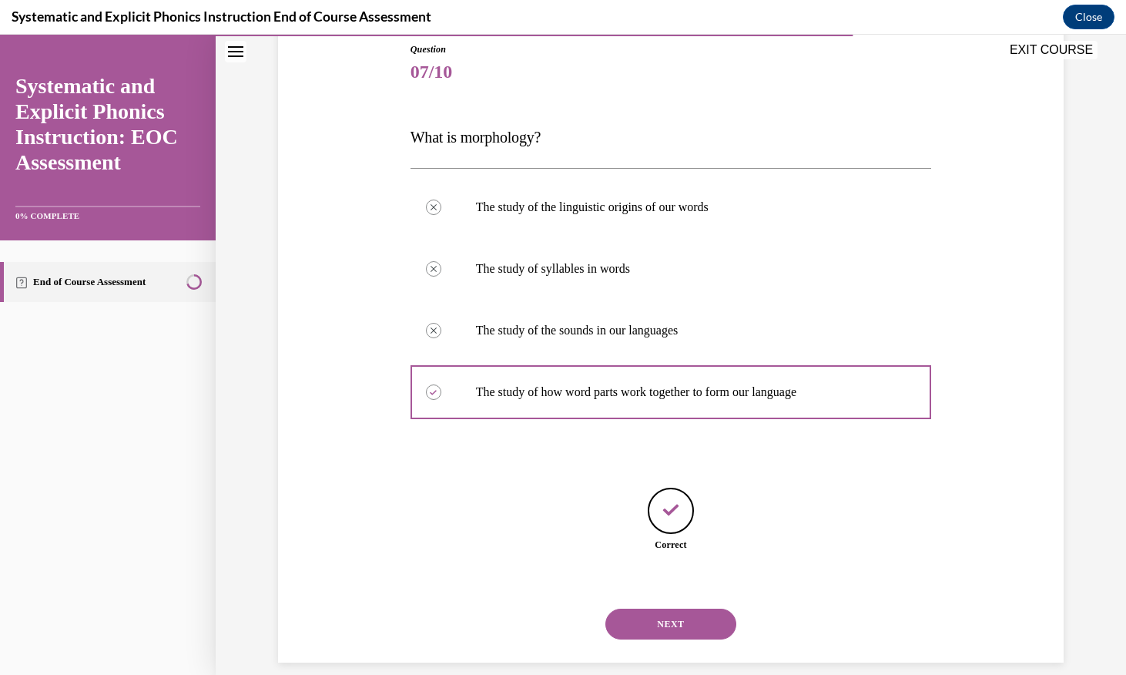
click at [678, 608] on button "NEXT" at bounding box center [670, 623] width 131 height 31
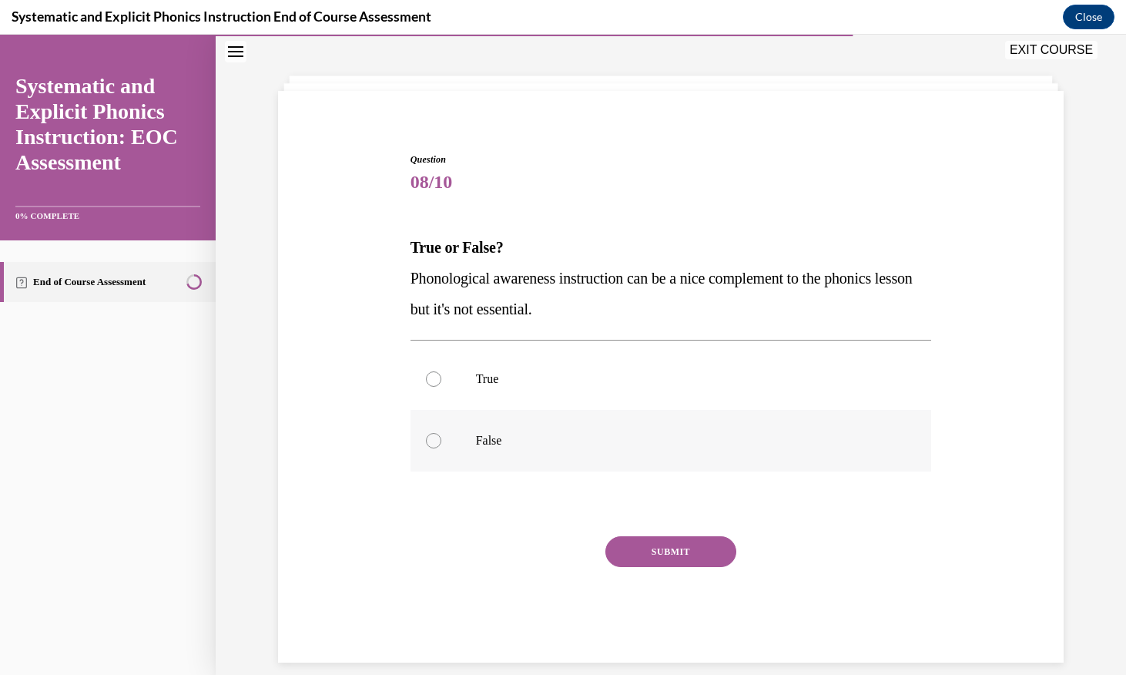
click at [429, 448] on div at bounding box center [670, 441] width 521 height 62
click at [641, 545] on button "SUBMIT" at bounding box center [670, 551] width 131 height 31
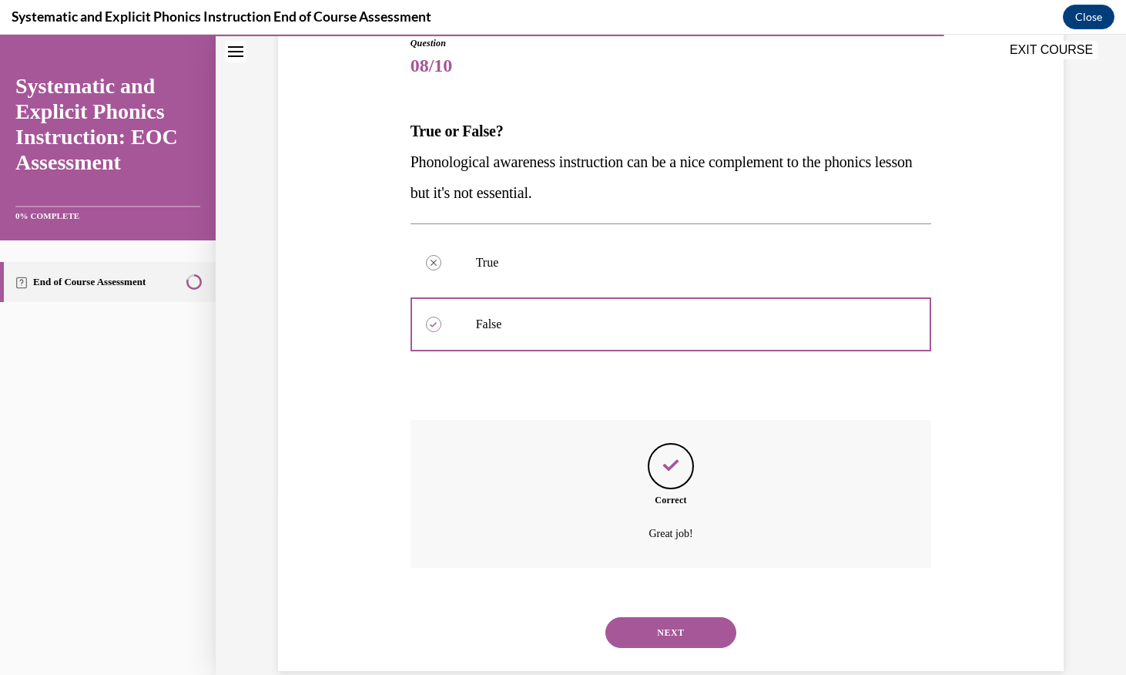
scroll to position [186, 0]
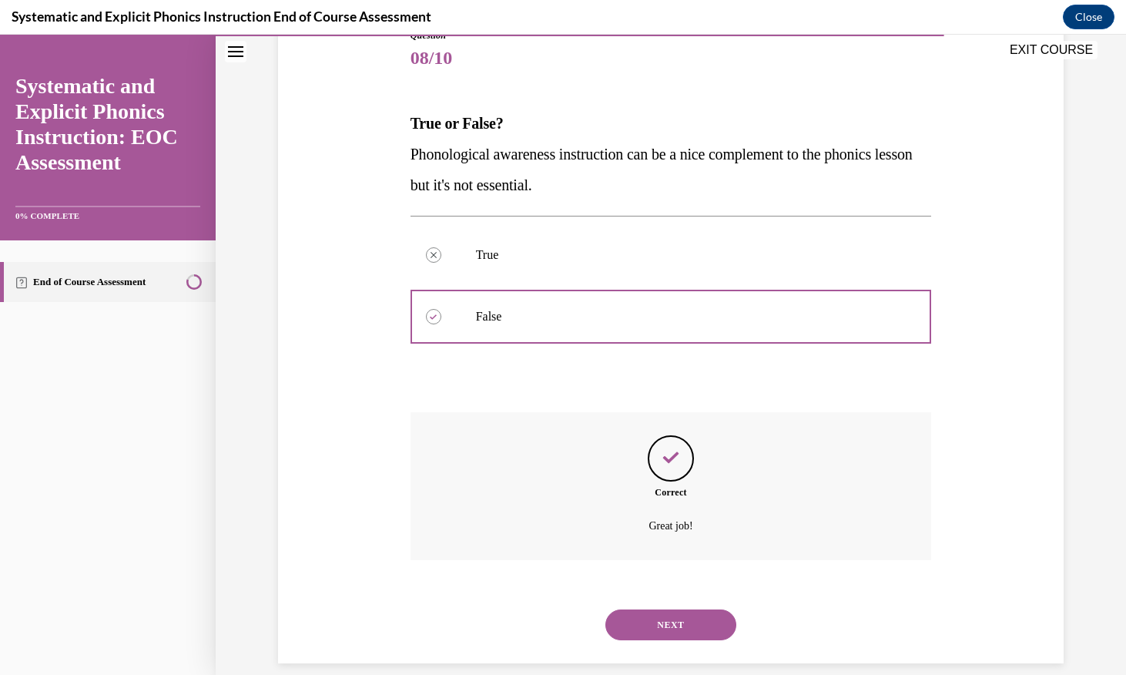
click at [673, 609] on button "NEXT" at bounding box center [670, 624] width 131 height 31
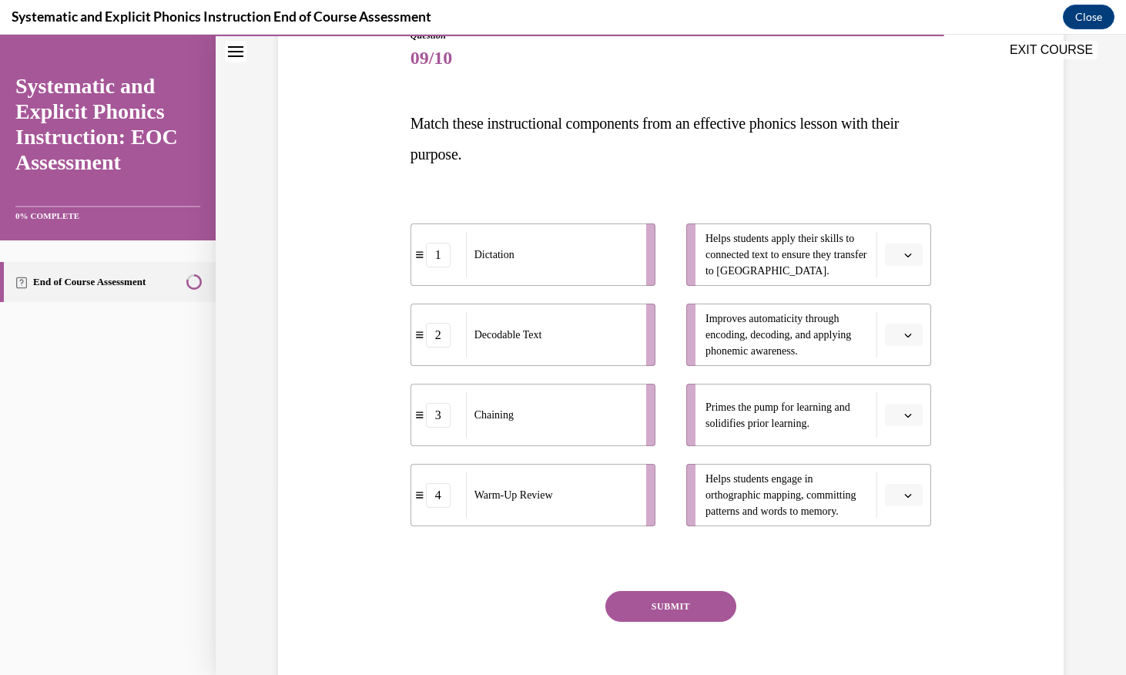
scroll to position [179, 0]
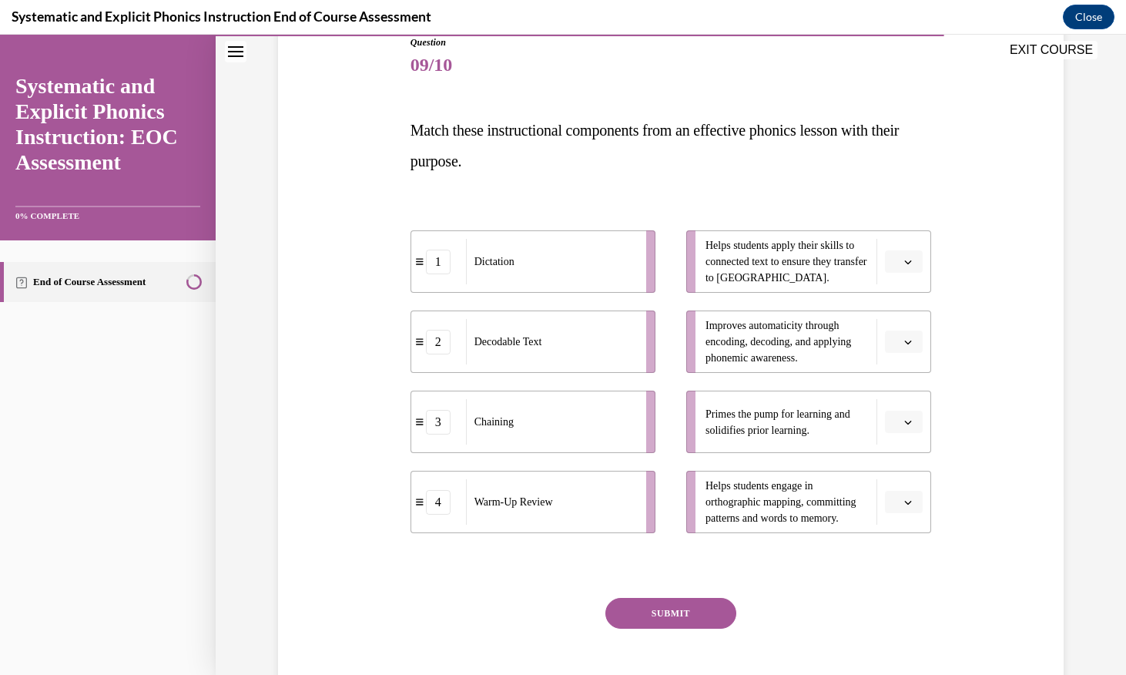
click at [902, 433] on li "Primes the pump for learning and solidifies prior learning." at bounding box center [808, 421] width 245 height 62
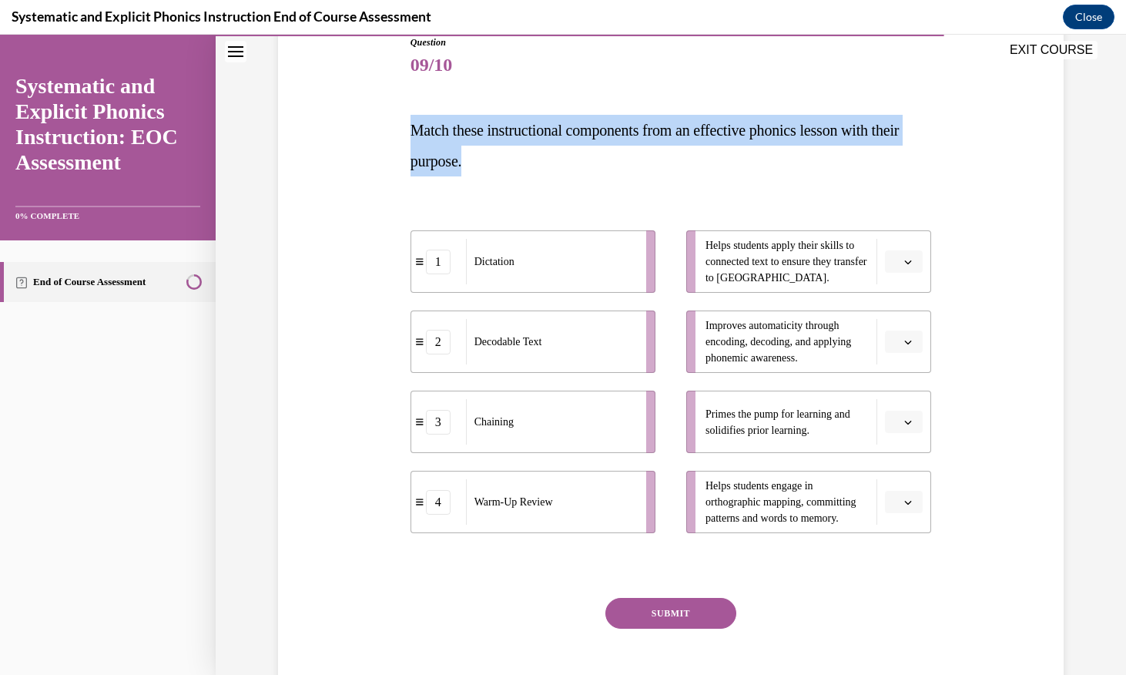
drag, startPoint x: 517, startPoint y: 171, endPoint x: 389, endPoint y: 129, distance: 135.1
click at [389, 129] on div "Question 09/10 Match these instructional components from an effective phonics l…" at bounding box center [670, 356] width 793 height 735
copy span "Match these instructional components from an effective phonics lesson with thei…"
click at [913, 346] on span "button" at bounding box center [907, 341] width 11 height 11
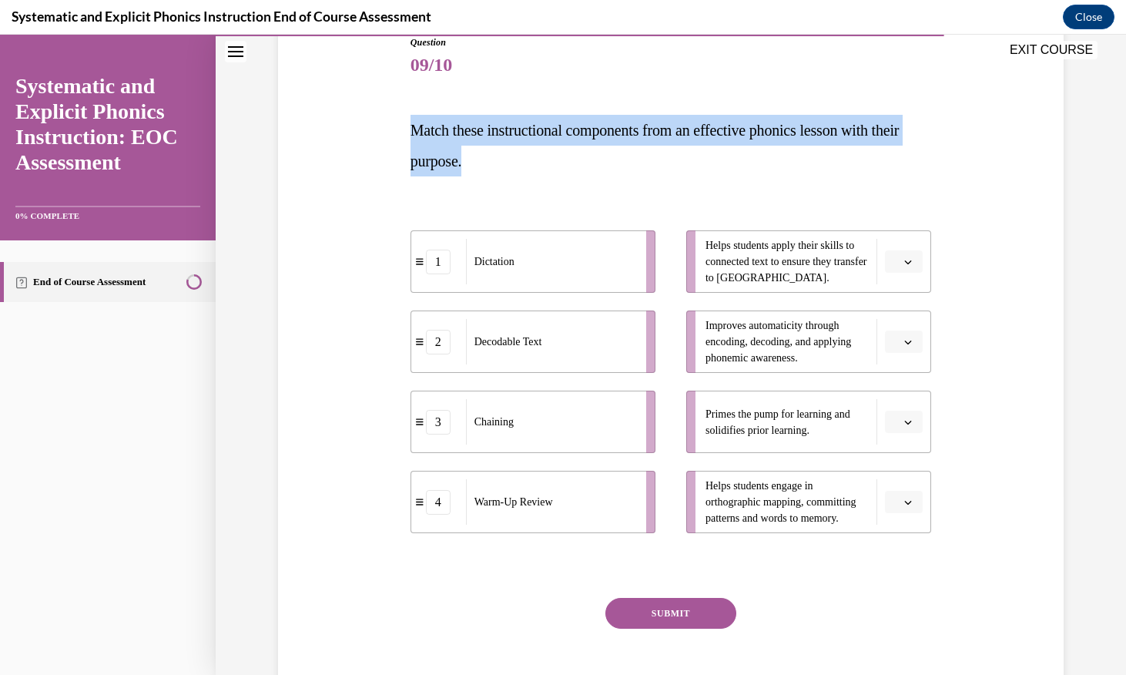
click at [913, 346] on span "button" at bounding box center [907, 341] width 11 height 11
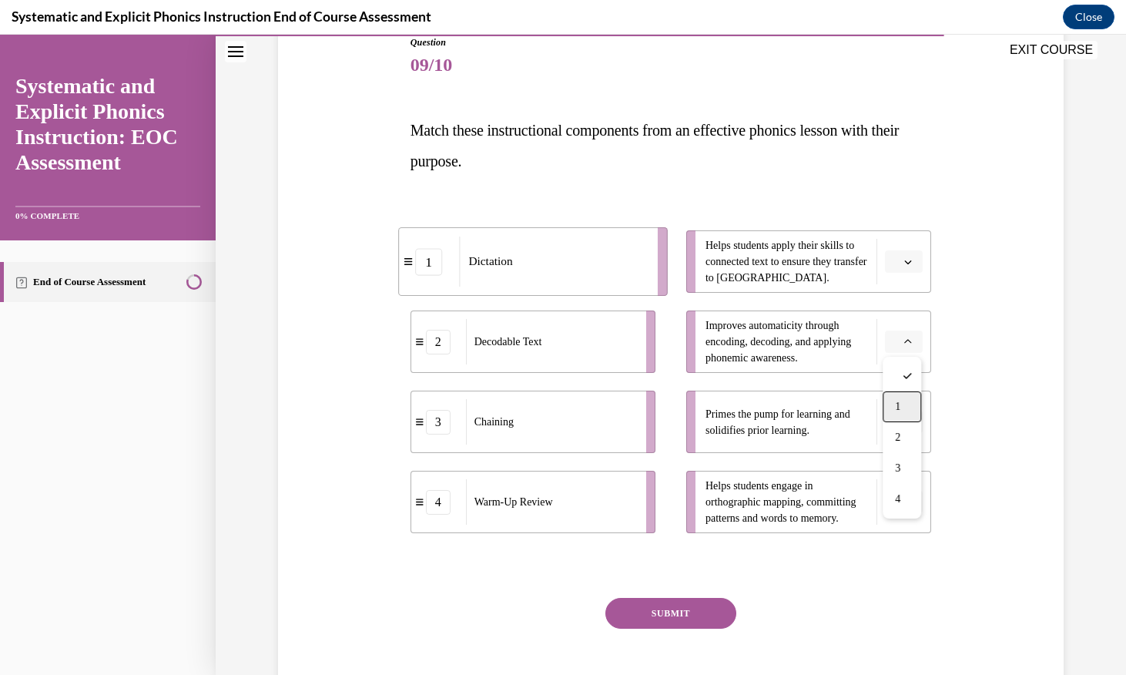
click at [909, 414] on div "1" at bounding box center [901, 406] width 38 height 31
click at [906, 270] on button "button" at bounding box center [904, 261] width 38 height 23
click at [907, 350] on div "2" at bounding box center [901, 357] width 38 height 31
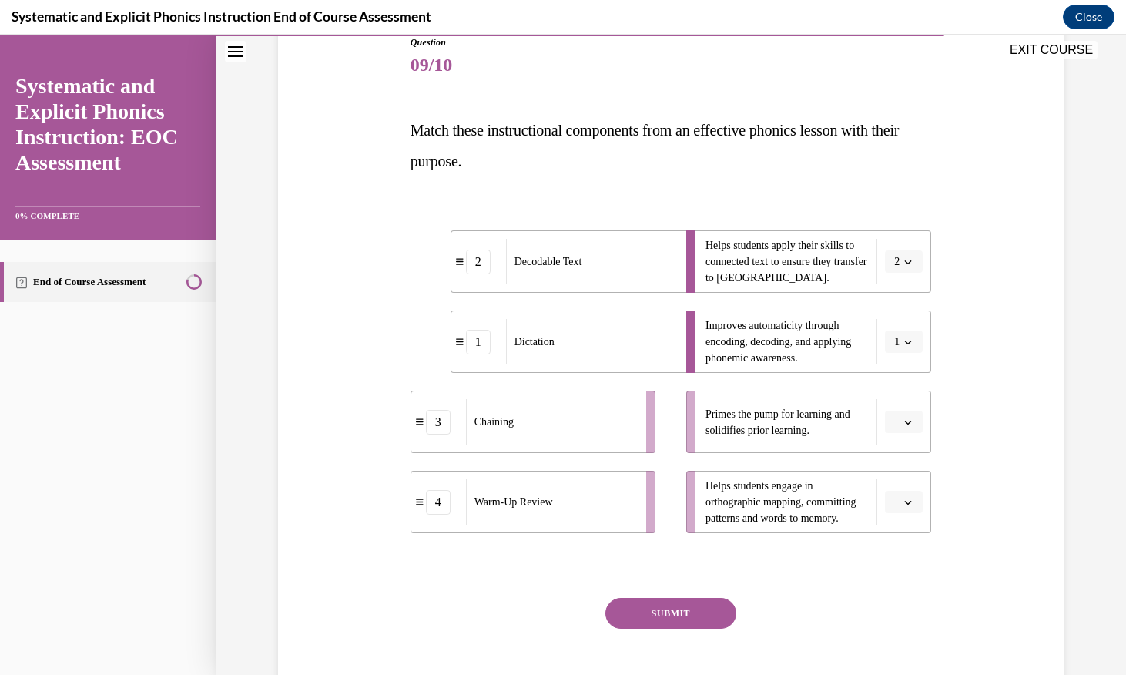
click at [906, 514] on li "Helps students engage in orthographic mapping, committing patterns and words to…" at bounding box center [808, 501] width 245 height 62
click at [906, 511] on button "button" at bounding box center [904, 501] width 38 height 23
click at [907, 441] on div "3" at bounding box center [901, 436] width 38 height 31
click at [907, 437] on li "Primes the pump for learning and solidifies prior learning." at bounding box center [808, 421] width 245 height 62
click at [906, 431] on button "button" at bounding box center [904, 421] width 38 height 23
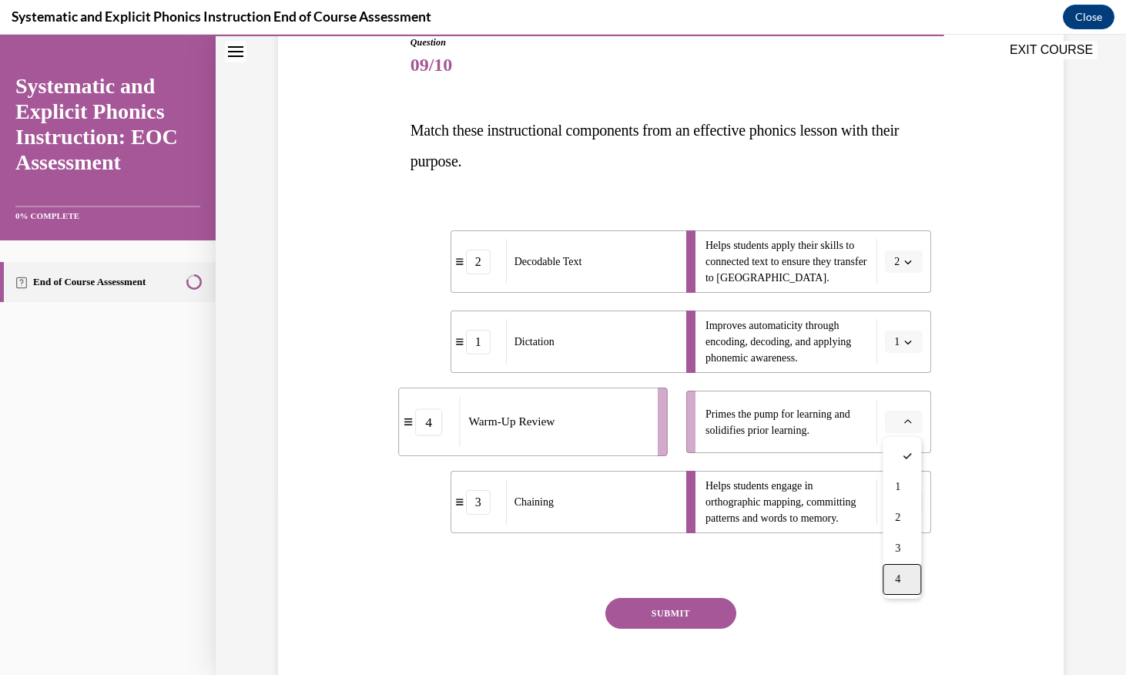
click at [906, 575] on div "4" at bounding box center [901, 579] width 38 height 31
click at [715, 613] on button "SUBMIT" at bounding box center [670, 613] width 131 height 31
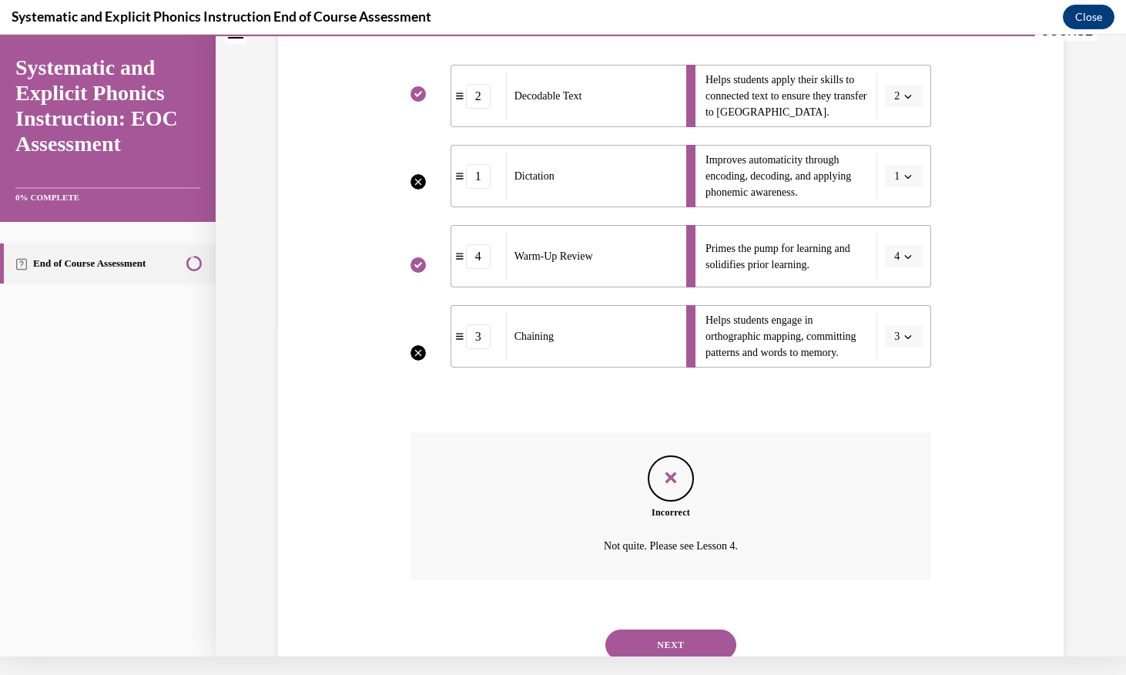
scroll to position [338, 0]
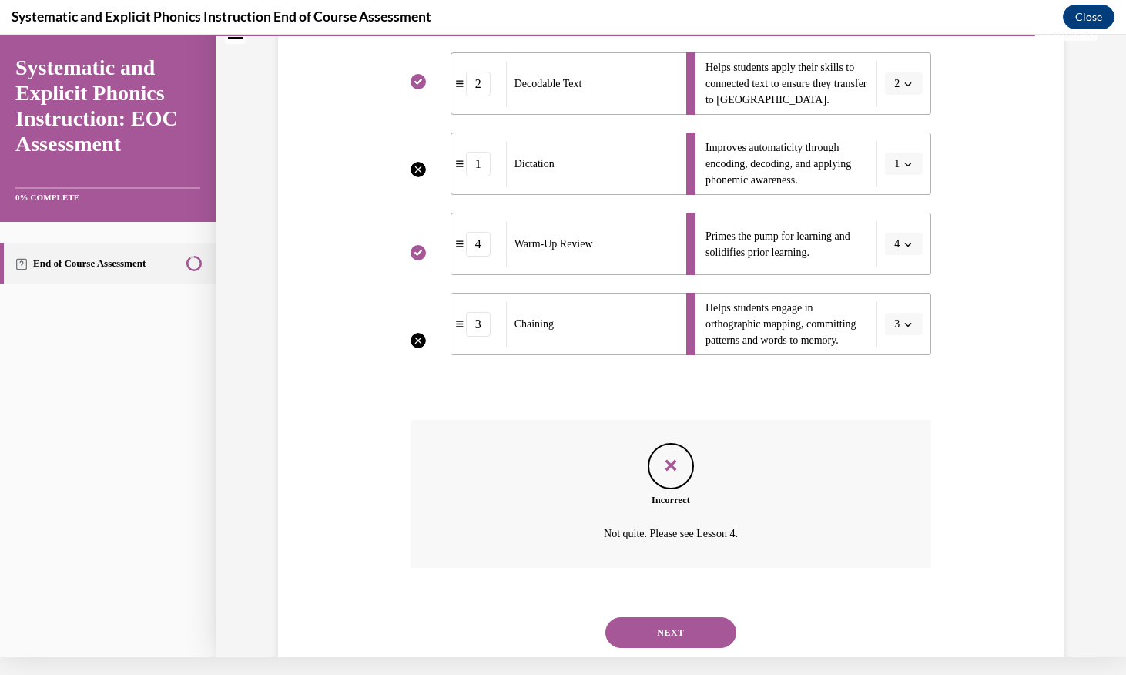
click at [715, 617] on button "NEXT" at bounding box center [670, 632] width 131 height 31
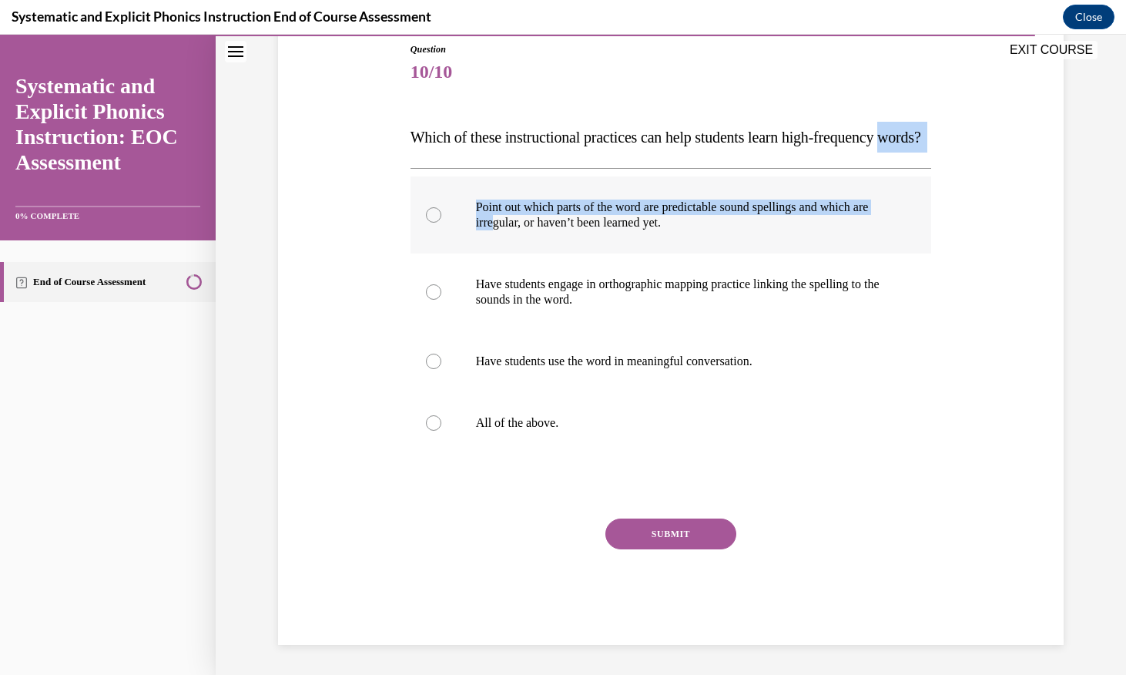
drag, startPoint x: 414, startPoint y: 149, endPoint x: 513, endPoint y: 244, distance: 137.2
click at [513, 244] on div "Question 10/10 Which of these instructional practices can help students learn h…" at bounding box center [670, 343] width 521 height 602
click at [513, 230] on p "Point out which parts of the word are predictable sound spellings and which are…" at bounding box center [684, 214] width 417 height 31
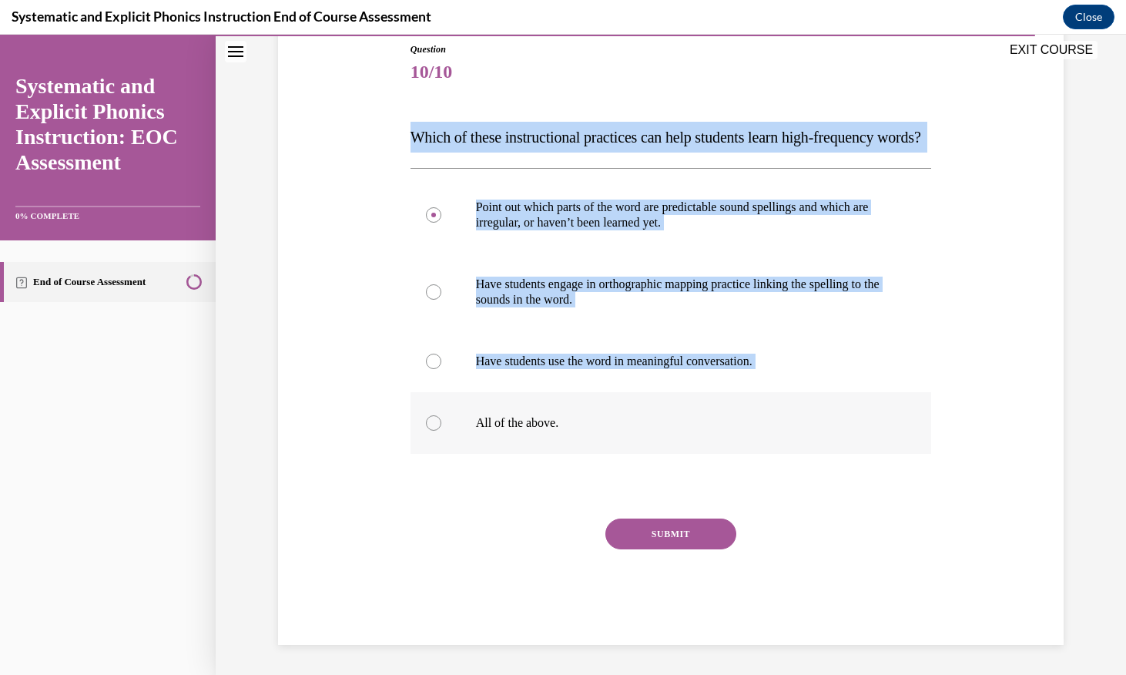
drag, startPoint x: 410, startPoint y: 136, endPoint x: 601, endPoint y: 462, distance: 377.8
click at [601, 462] on div "Question 10/10 Which of these instructional practices can help students learn h…" at bounding box center [670, 343] width 521 height 602
copy div "Which of these instructional practices can help students learn high-frequency w…"
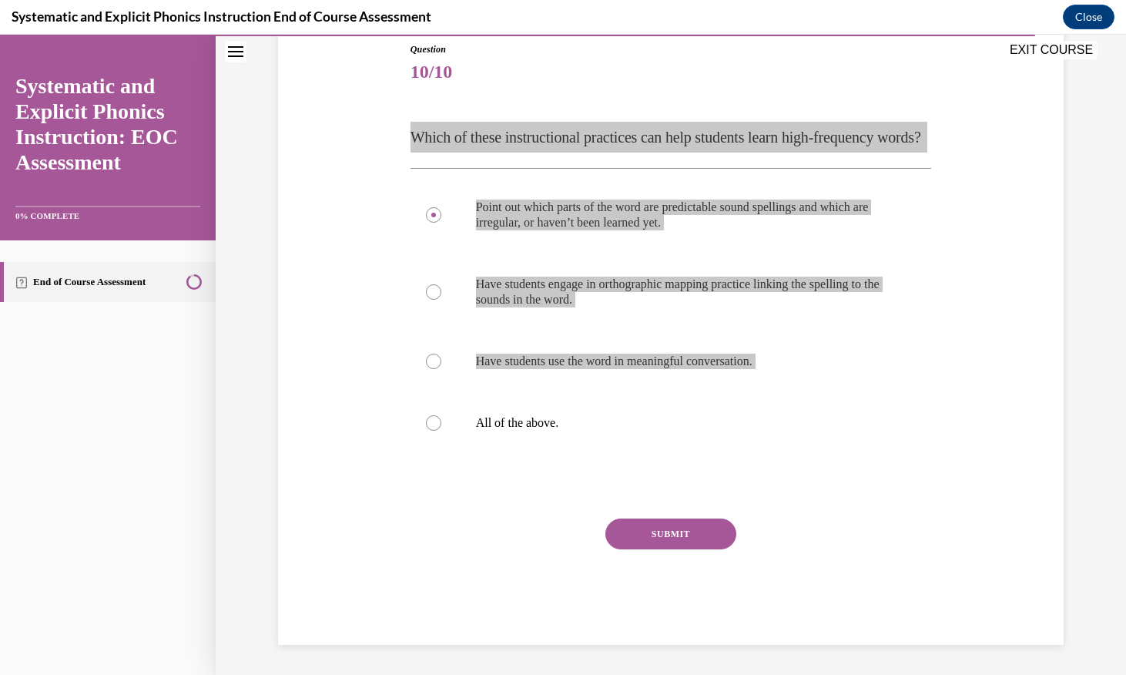
click at [553, 152] on p "Which of these instructional practices can help students learn high-frequency w…" at bounding box center [670, 137] width 521 height 31
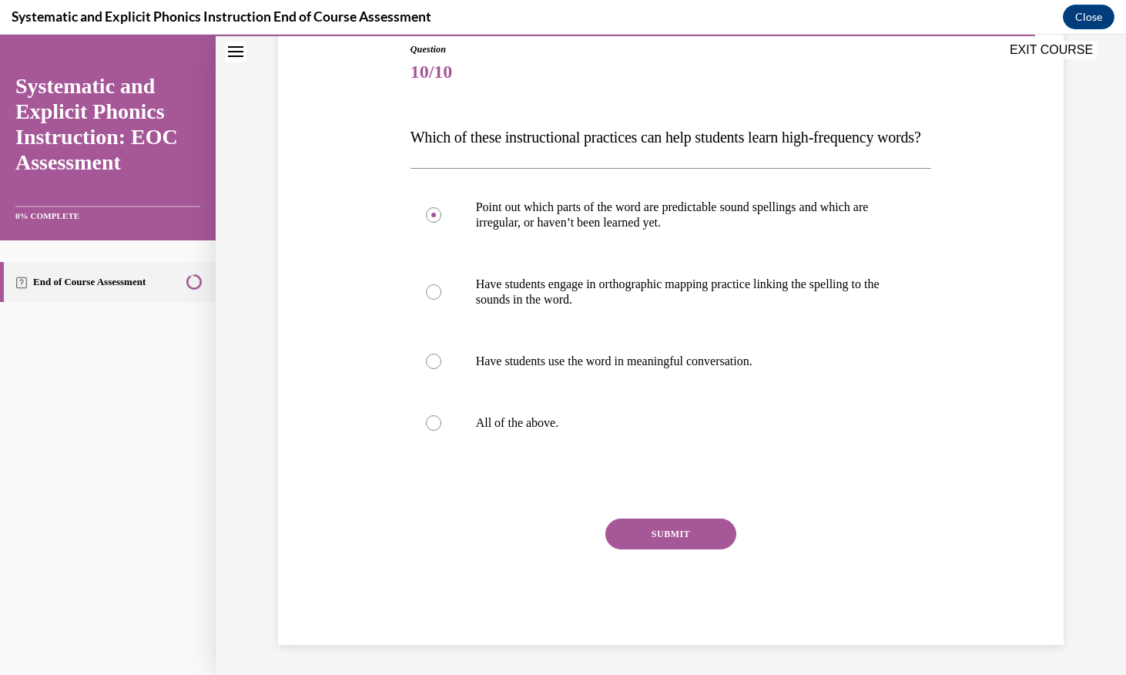
click at [415, 150] on p "Which of these instructional practices can help students learn high-frequency w…" at bounding box center [670, 137] width 521 height 31
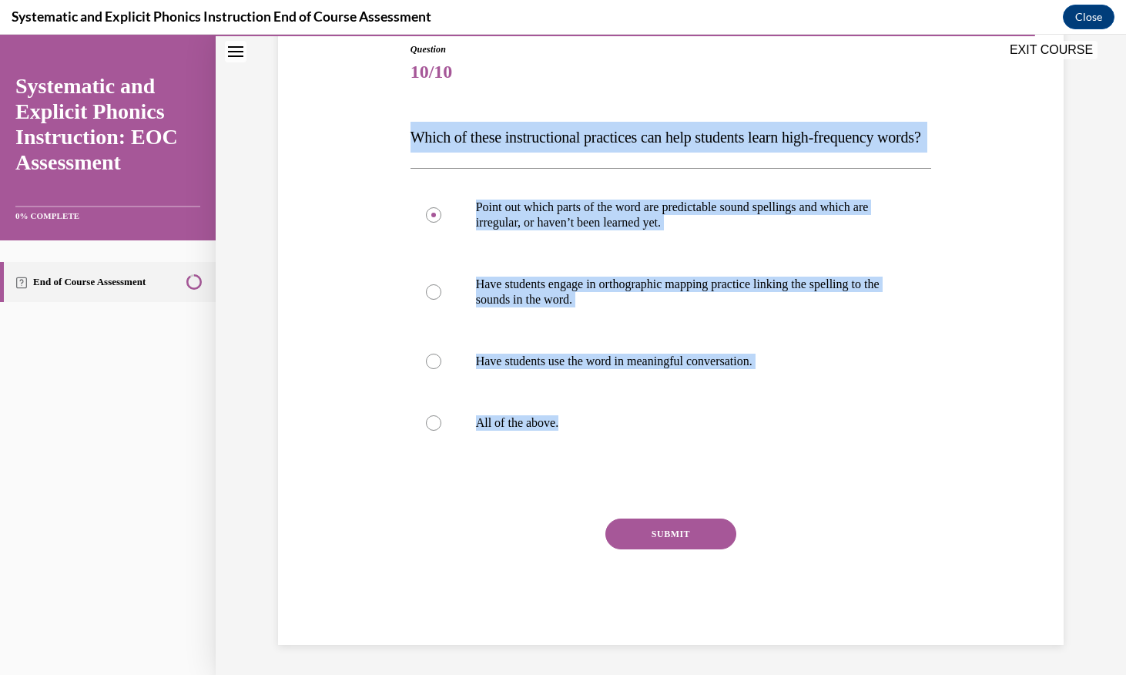
drag, startPoint x: 407, startPoint y: 141, endPoint x: 534, endPoint y: 517, distance: 397.4
click at [534, 517] on div "Question 10/10 Which of these instructional practices can help students learn h…" at bounding box center [671, 331] width 529 height 625
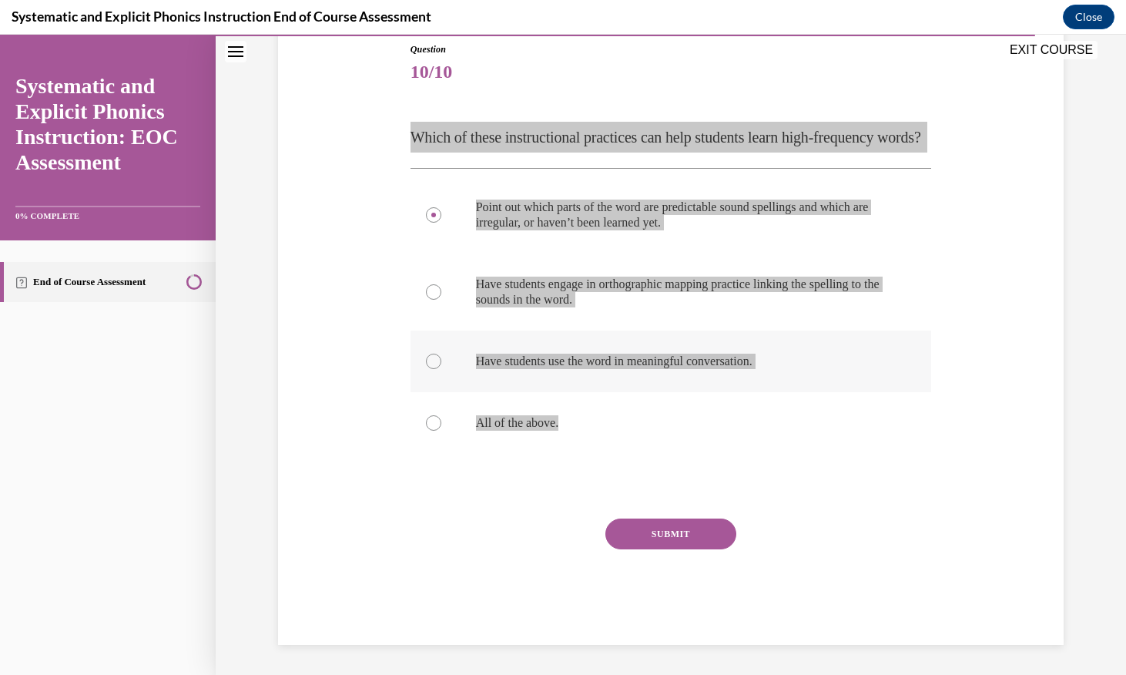
drag, startPoint x: 1119, startPoint y: 626, endPoint x: 730, endPoint y: 366, distance: 467.9
click at [730, 366] on div at bounding box center [670, 361] width 521 height 62
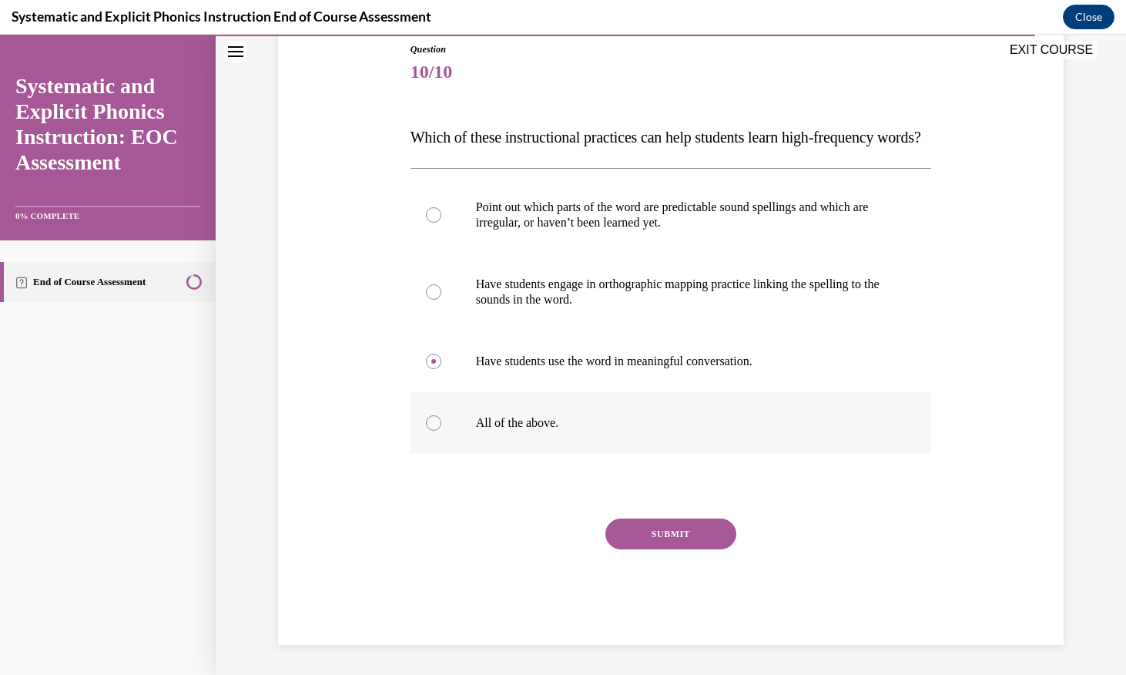
click at [438, 430] on div at bounding box center [433, 422] width 15 height 15
click at [663, 581] on div "SUBMIT" at bounding box center [670, 556] width 521 height 77
click at [665, 549] on button "SUBMIT" at bounding box center [670, 533] width 131 height 31
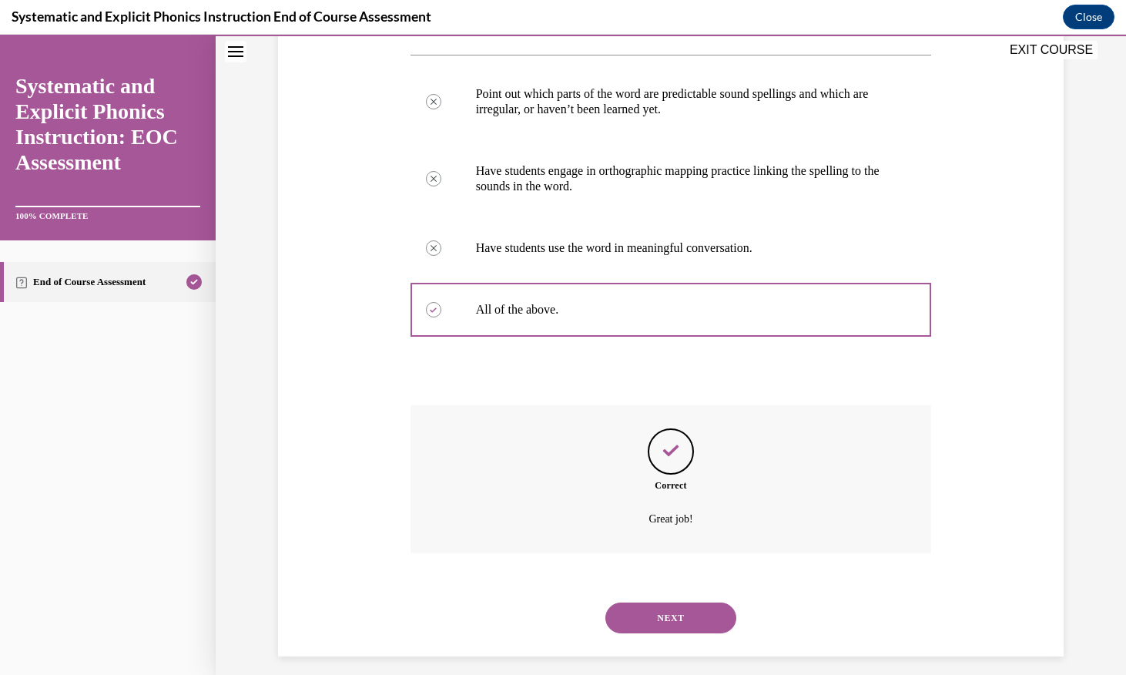
scroll to position [309, 0]
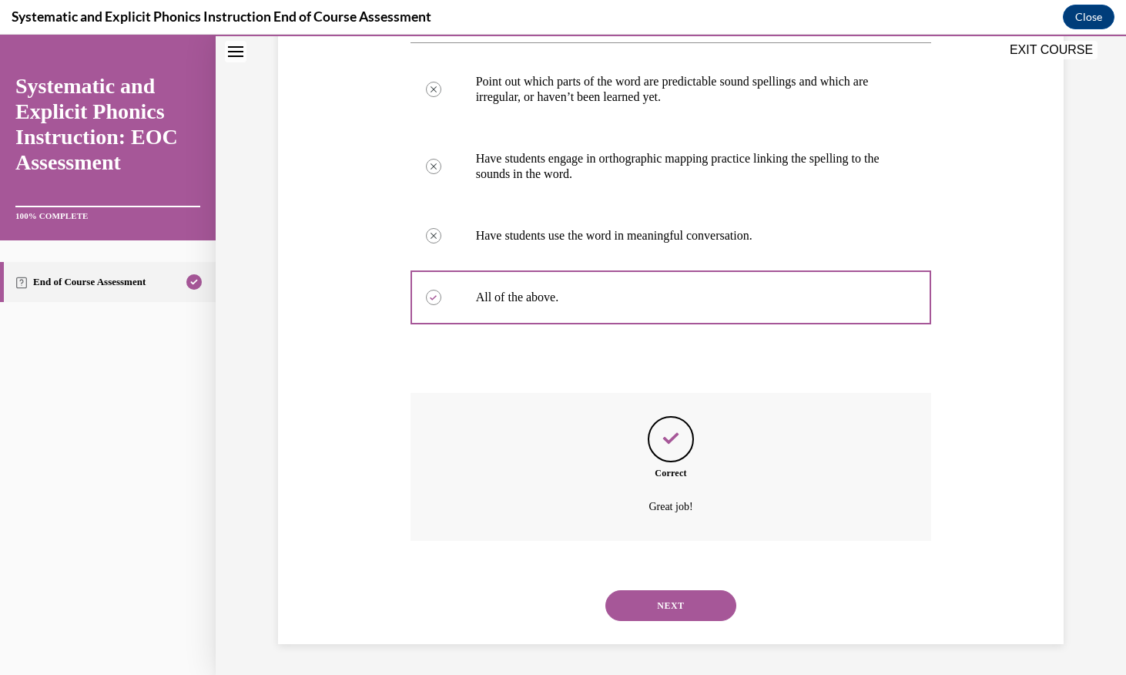
click at [695, 611] on button "NEXT" at bounding box center [670, 605] width 131 height 31
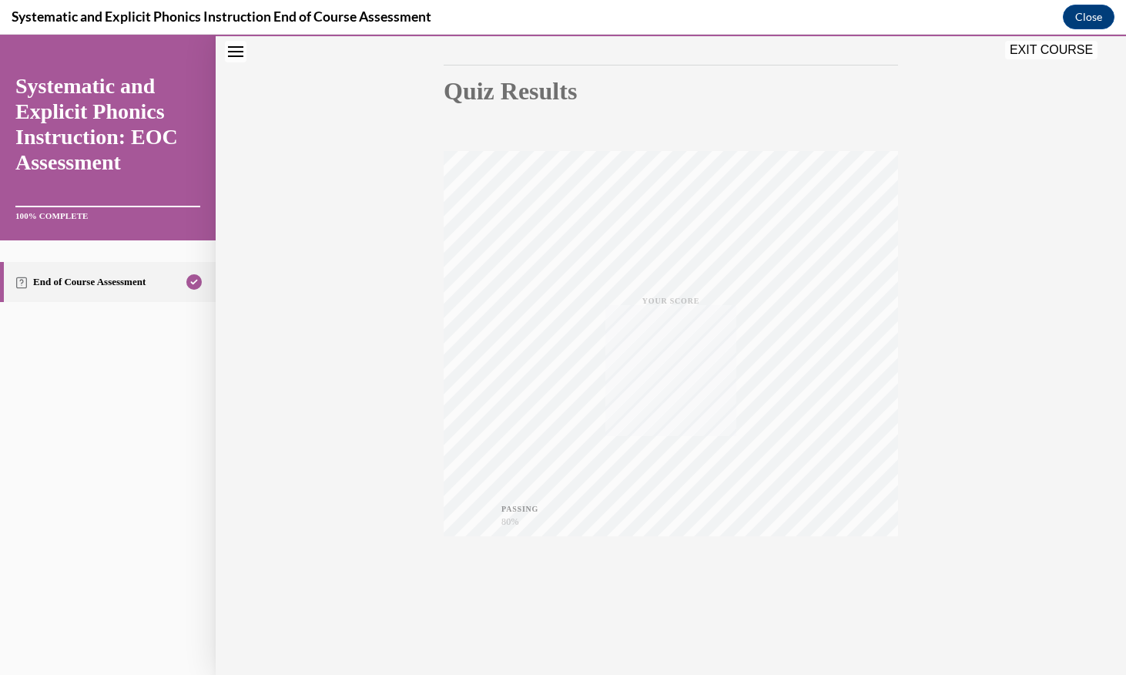
scroll to position [149, 0]
click at [926, 59] on div "EXIT COURSE" at bounding box center [1053, 52] width 96 height 22
click at [926, 45] on button "EXIT COURSE" at bounding box center [1051, 50] width 92 height 18
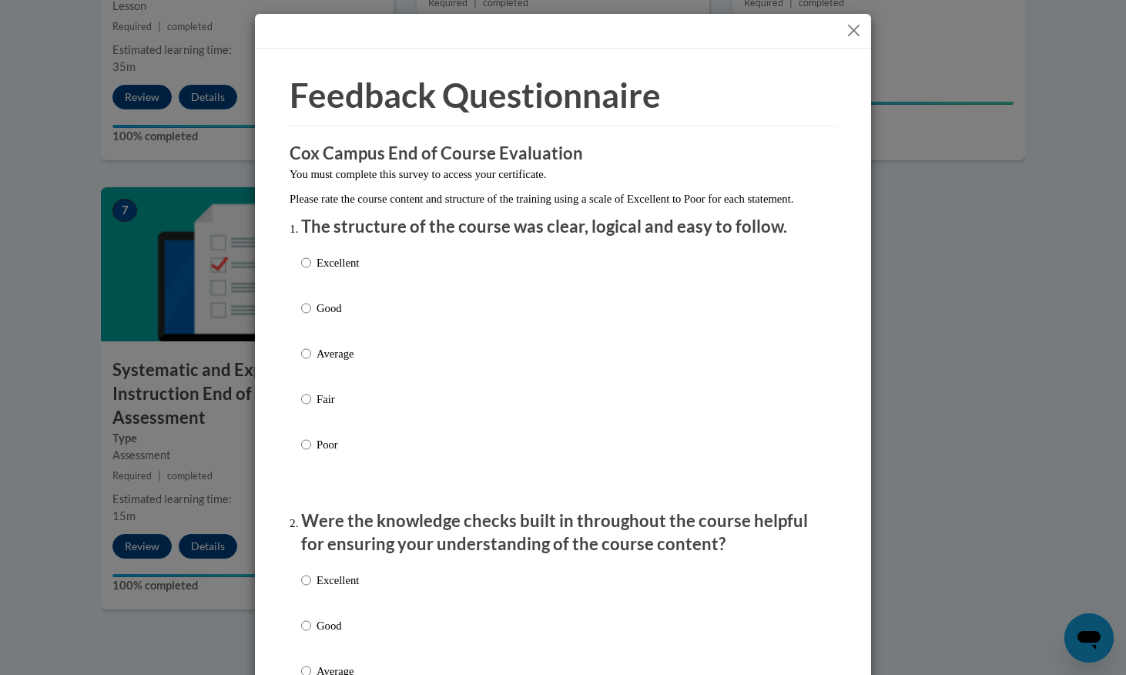
click at [306, 316] on input "Good" at bounding box center [306, 308] width 10 height 17
radio input "true"
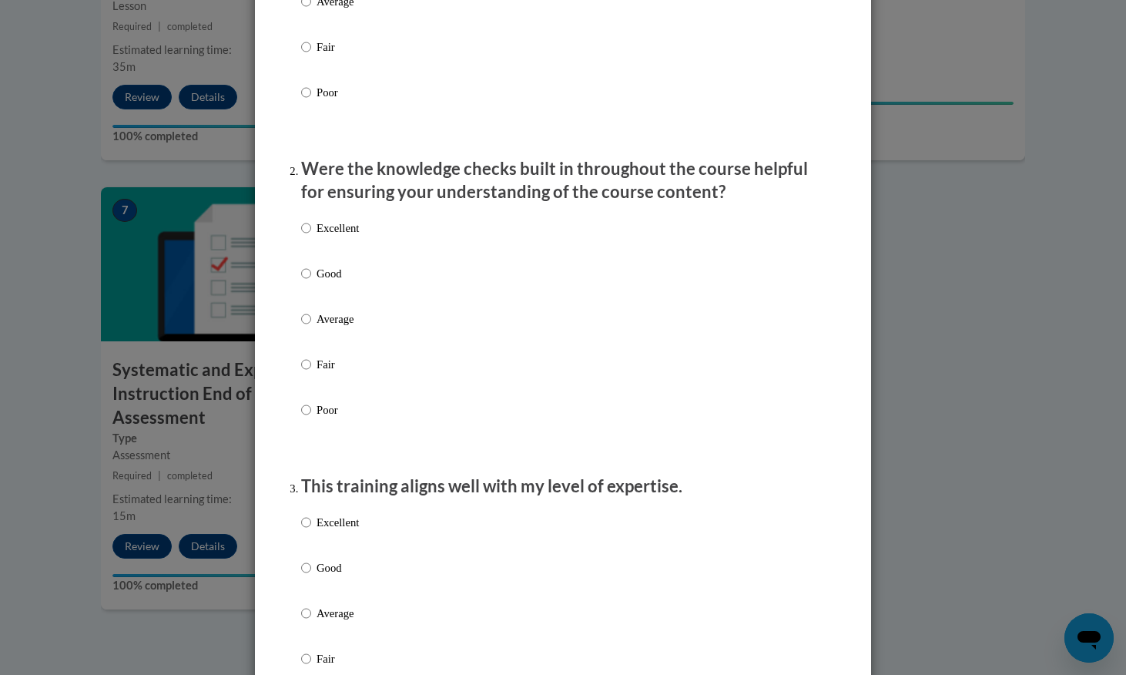
scroll to position [357, 0]
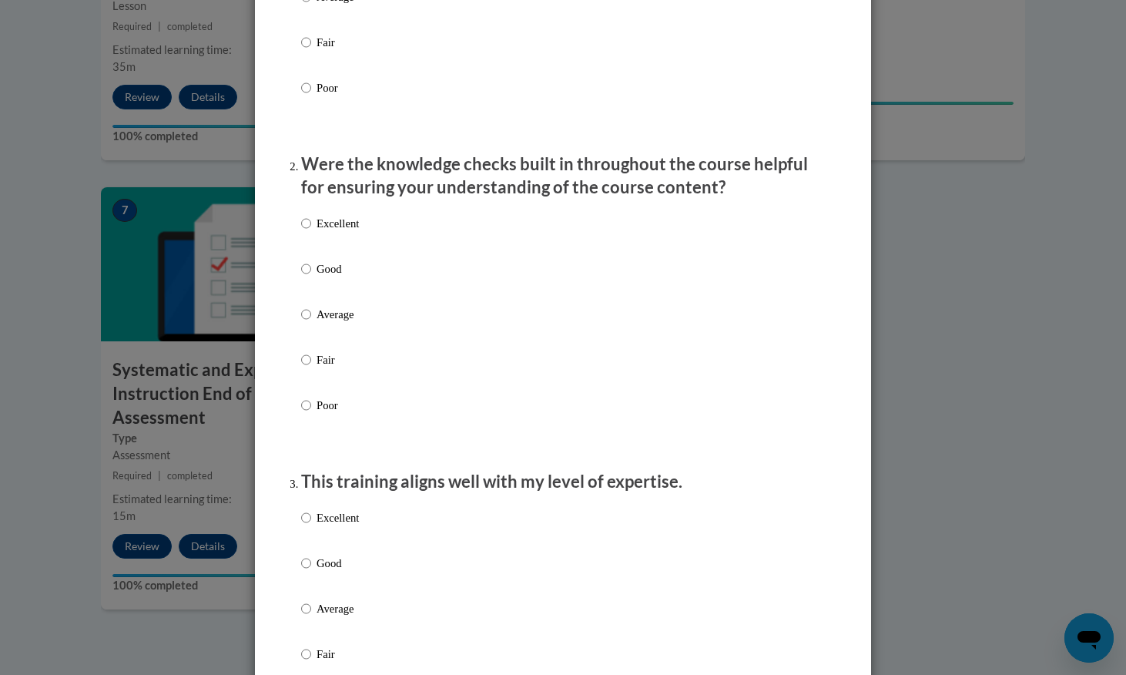
click at [305, 277] on input "Good" at bounding box center [306, 268] width 10 height 17
radio input "true"
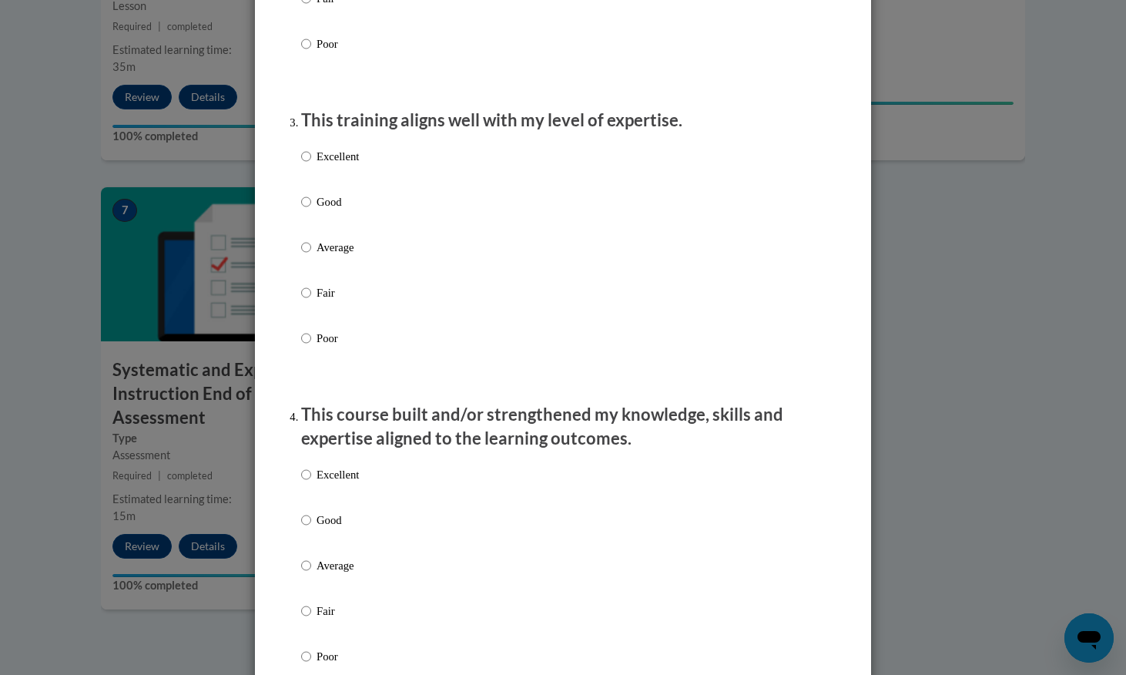
scroll to position [699, 0]
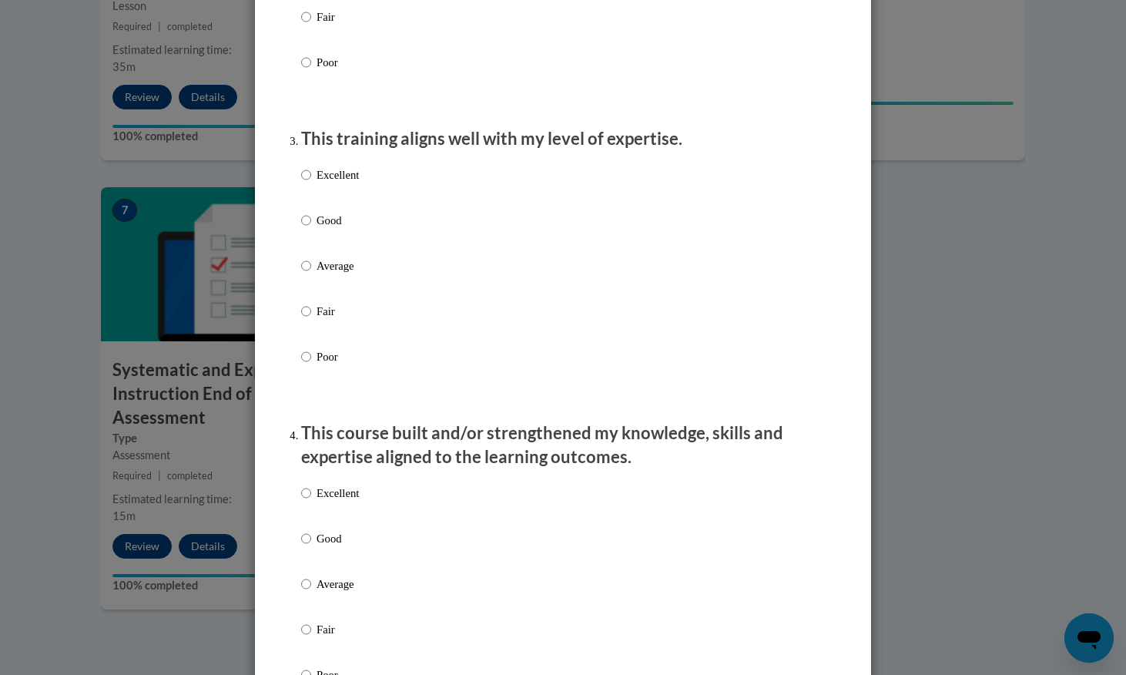
click at [313, 240] on label "Good" at bounding box center [330, 233] width 58 height 42
click at [311, 229] on input "Good" at bounding box center [306, 220] width 10 height 17
radio input "true"
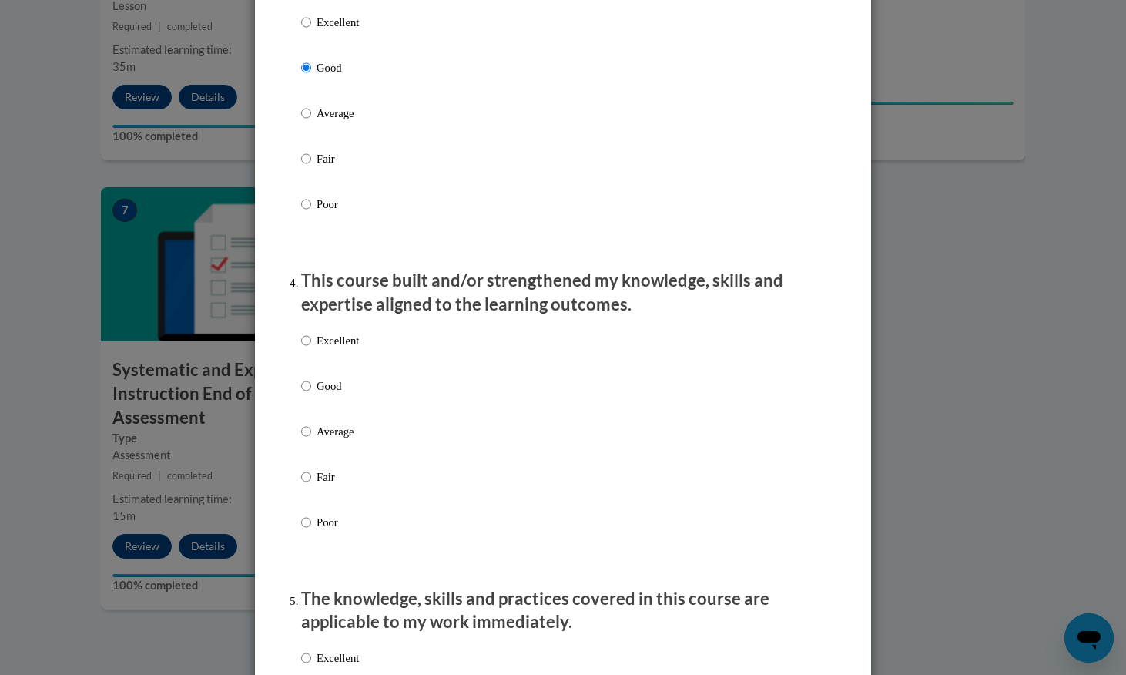
scroll to position [870, 0]
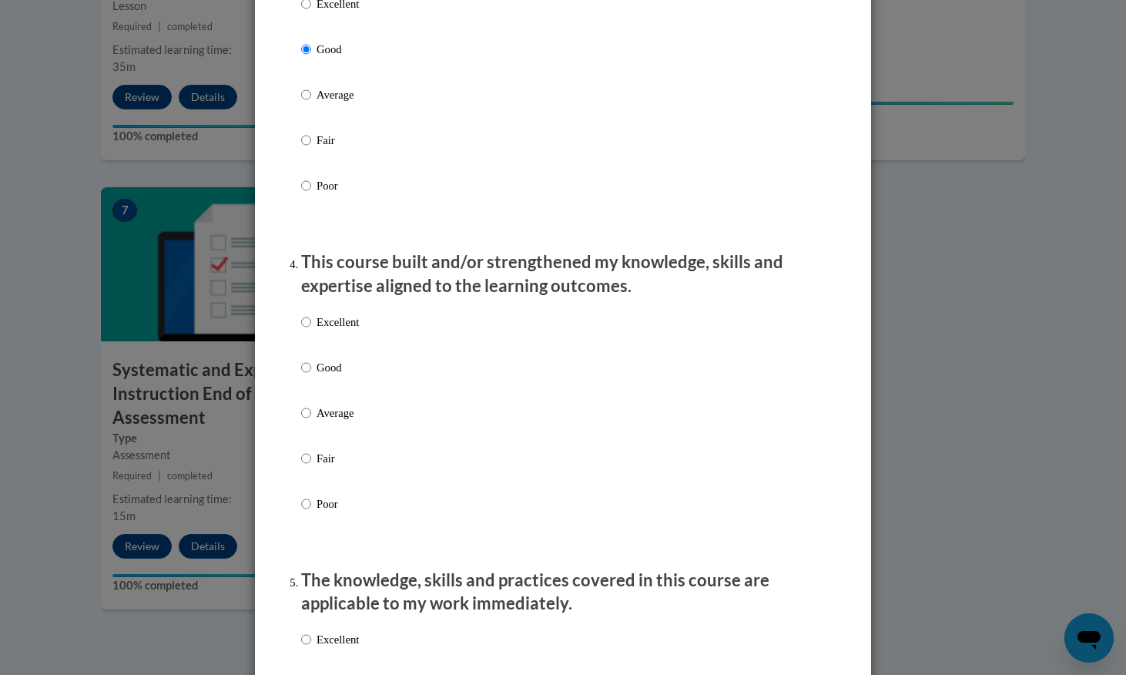
click at [306, 376] on input "Good" at bounding box center [306, 367] width 10 height 17
radio input "true"
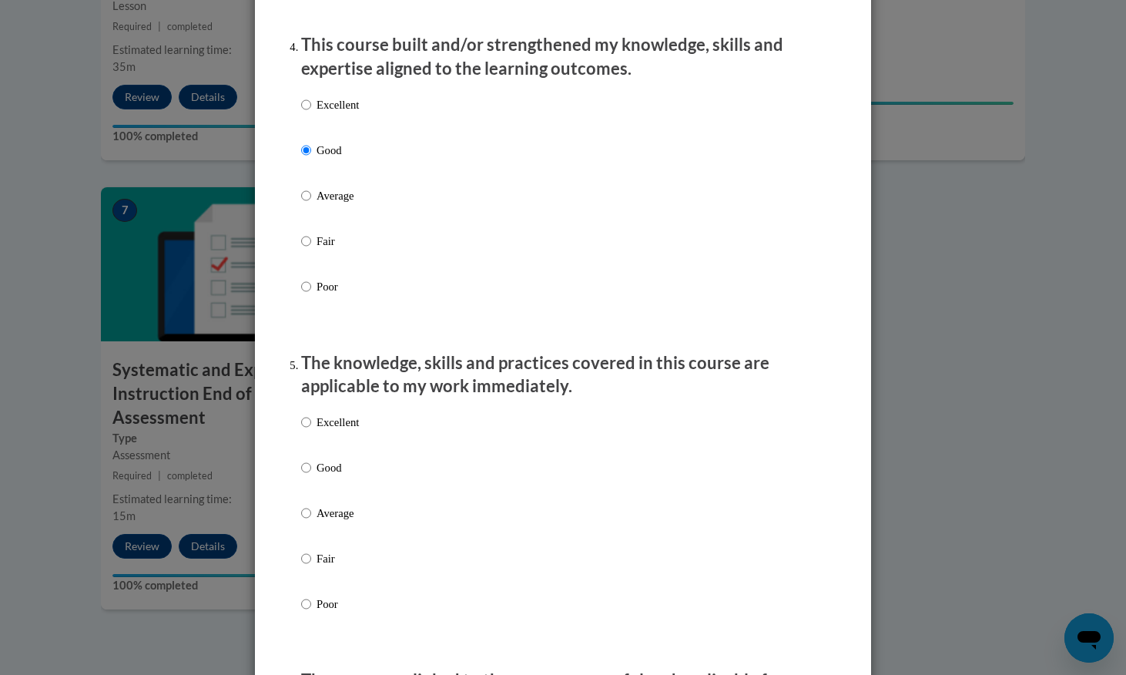
scroll to position [1091, 0]
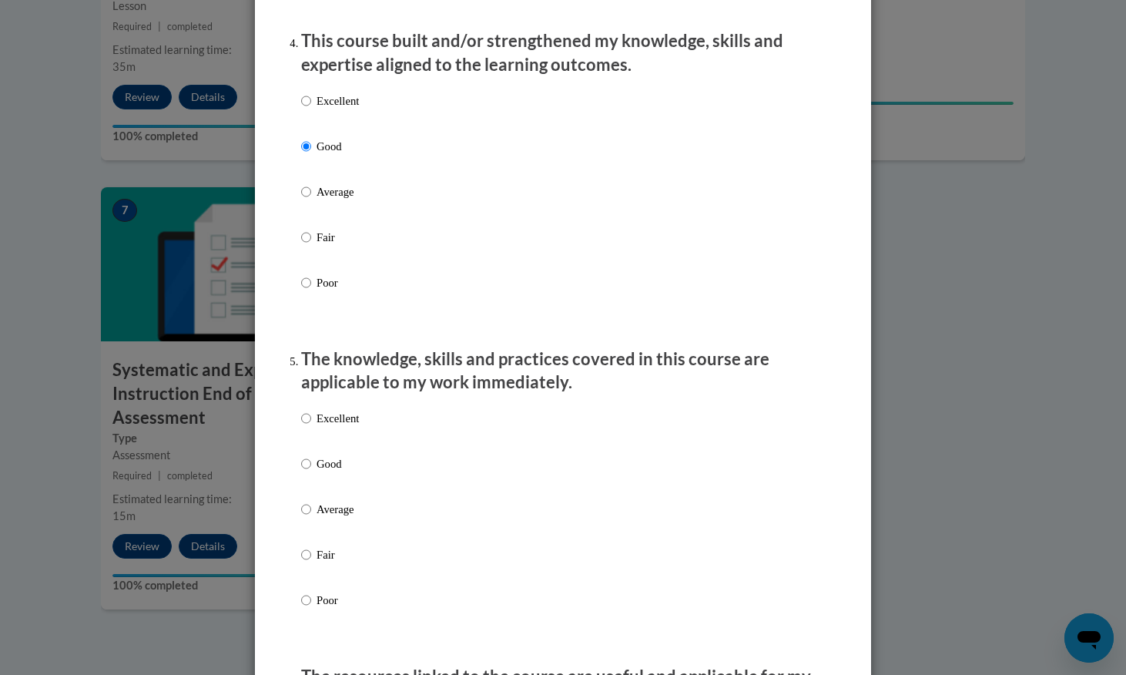
click at [307, 469] on input "Good" at bounding box center [306, 463] width 10 height 17
radio input "true"
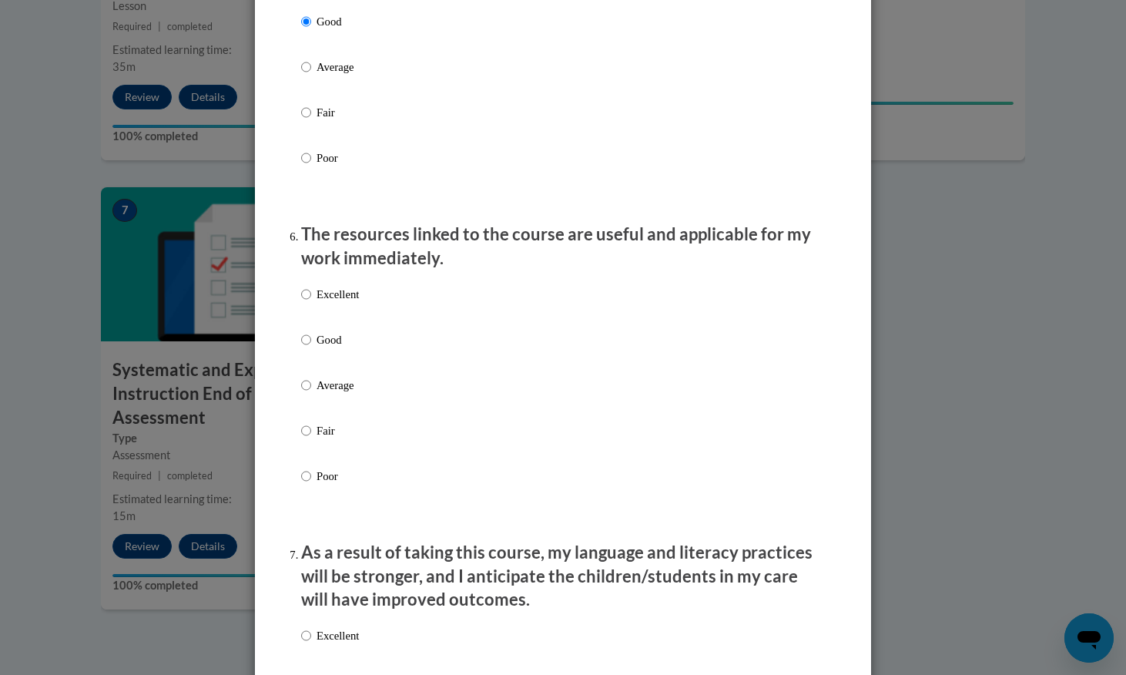
scroll to position [1535, 0]
click at [307, 301] on input "Excellent" at bounding box center [306, 292] width 10 height 17
radio input "true"
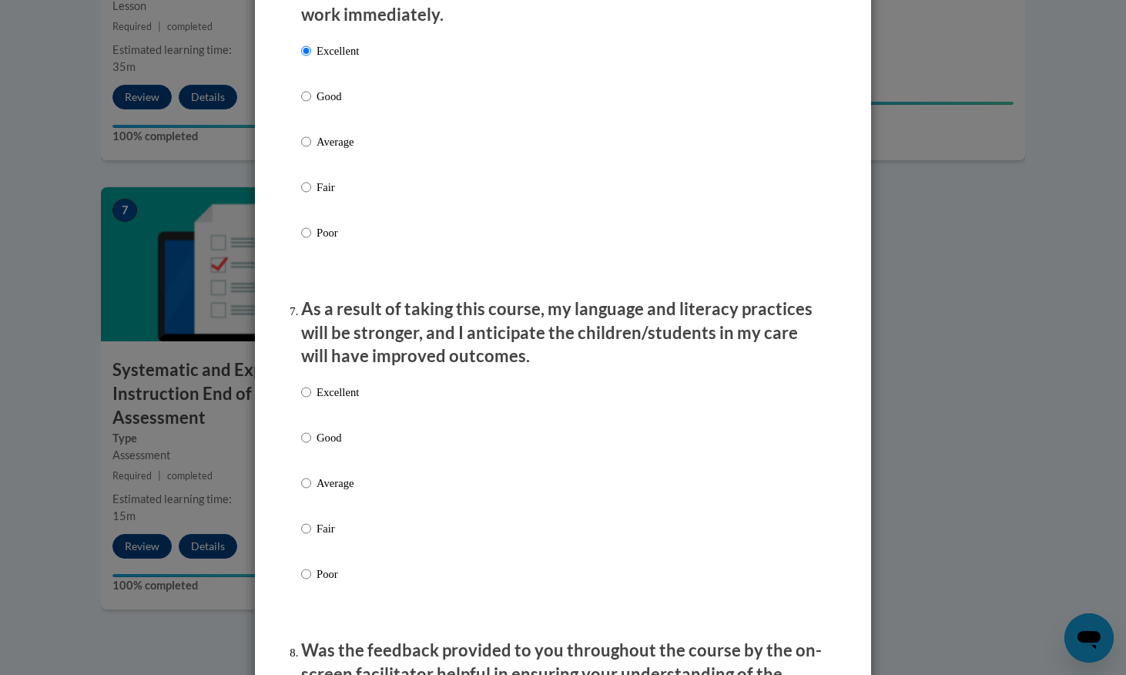
scroll to position [1779, 0]
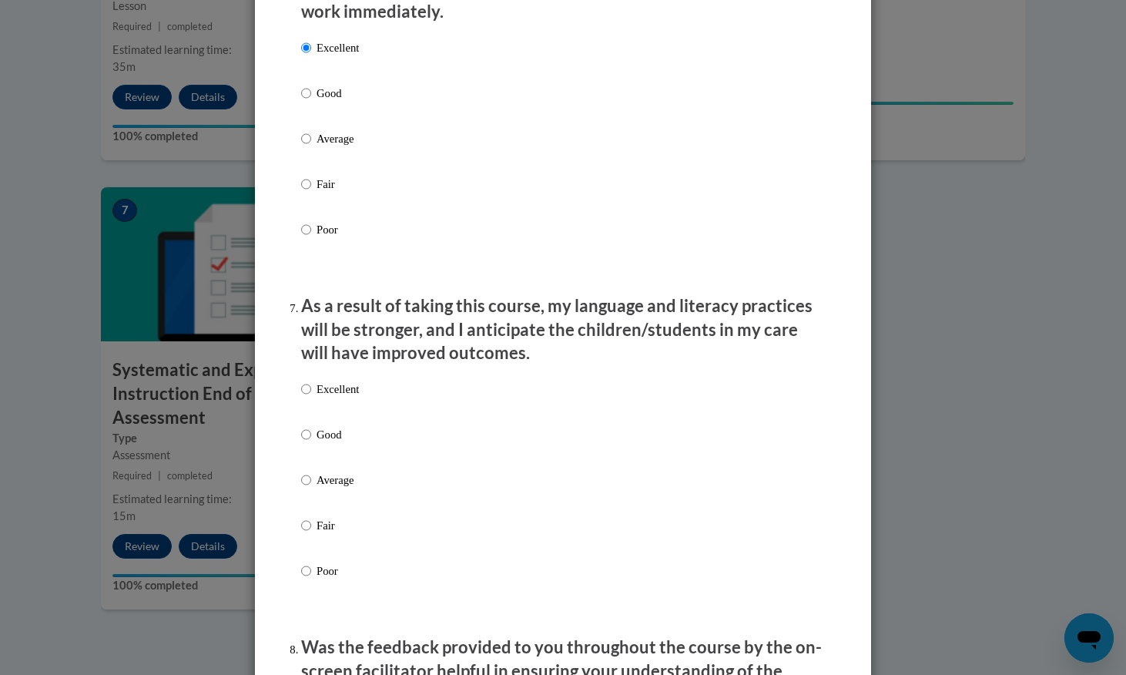
click at [308, 438] on input "Good" at bounding box center [306, 434] width 10 height 17
radio input "true"
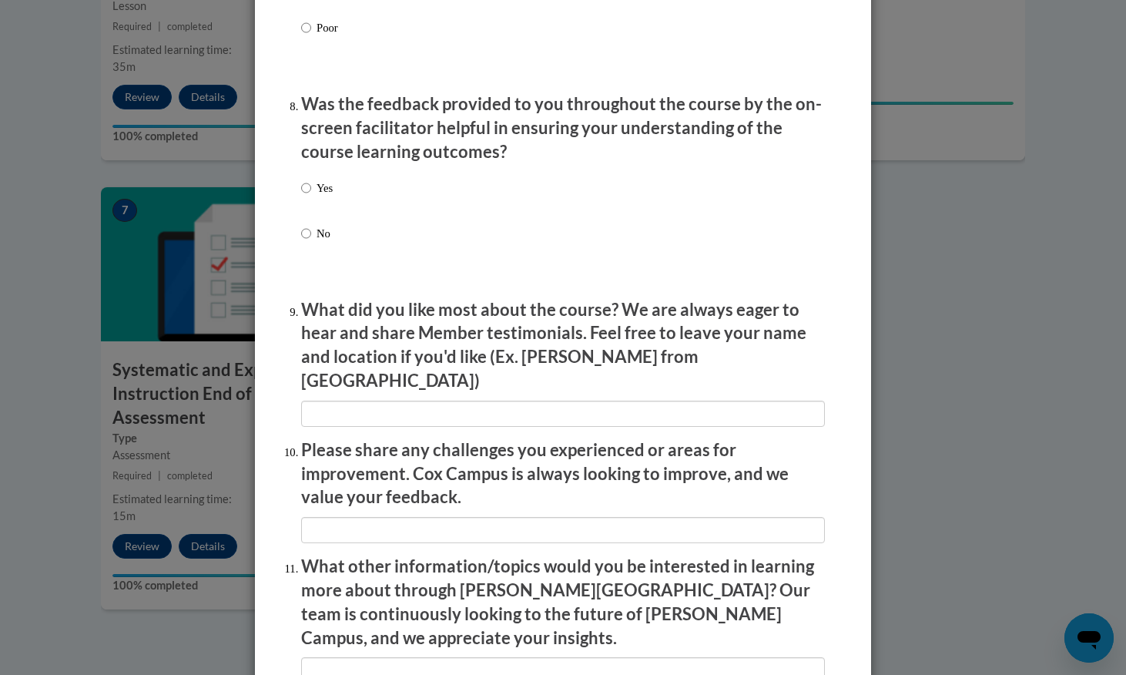
scroll to position [2324, 0]
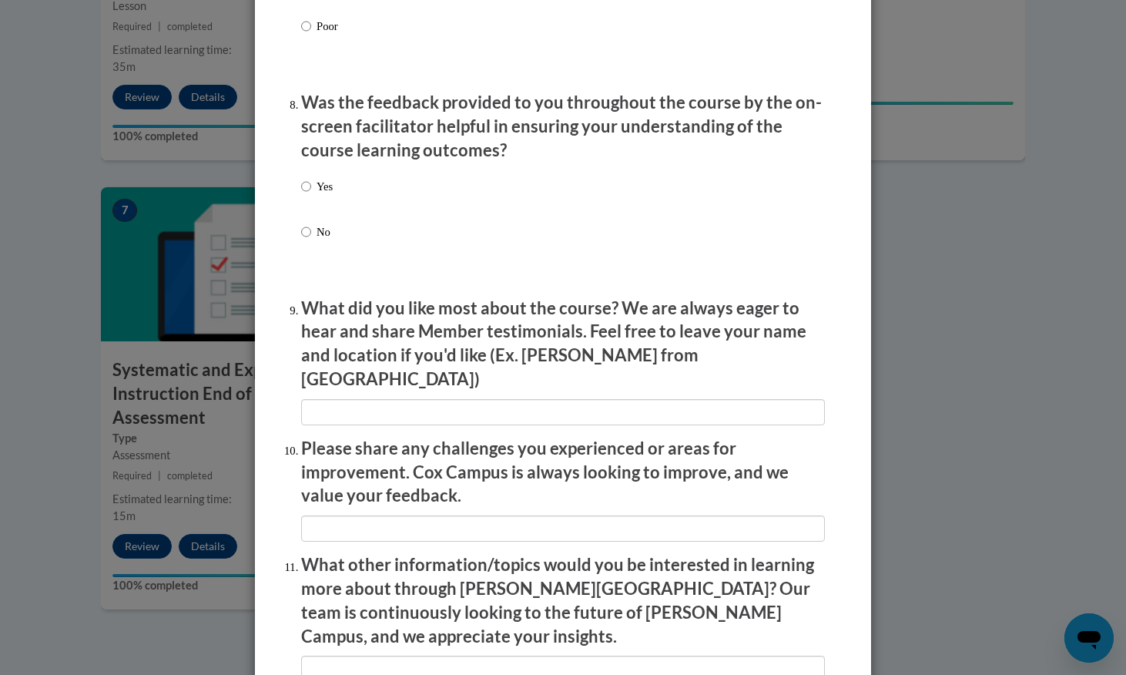
click at [306, 192] on input "Yes" at bounding box center [306, 186] width 10 height 17
radio input "true"
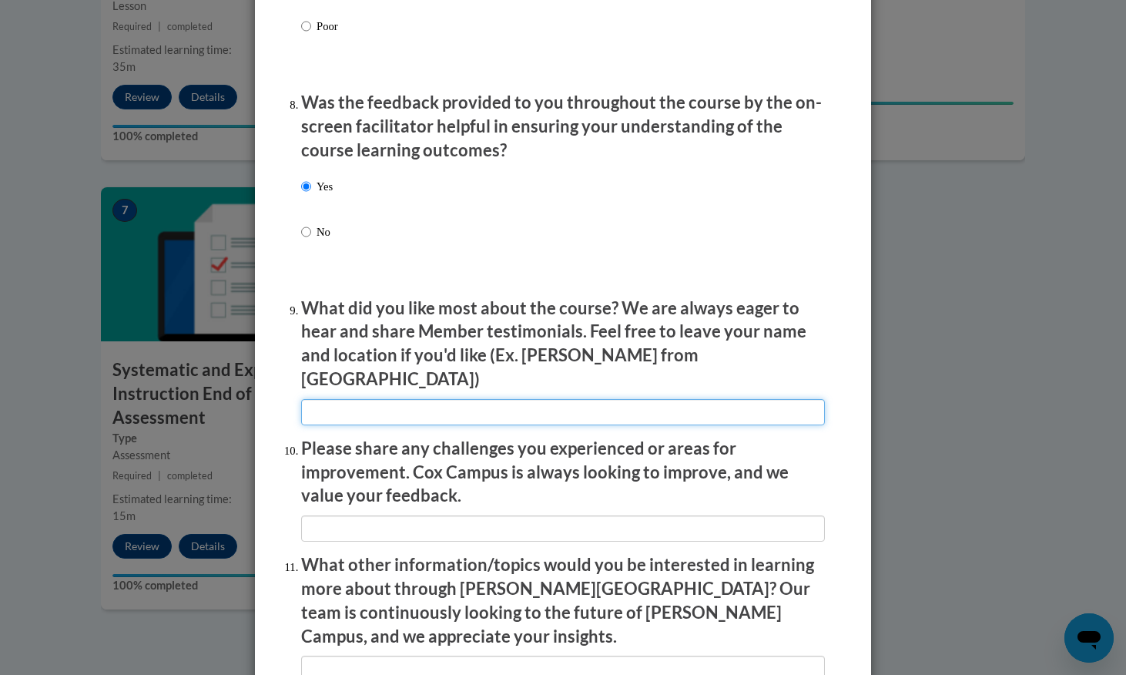
click at [399, 399] on input "textbox" at bounding box center [563, 412] width 524 height 26
drag, startPoint x: 340, startPoint y: 391, endPoint x: 280, endPoint y: 390, distance: 59.3
type input "n/a"
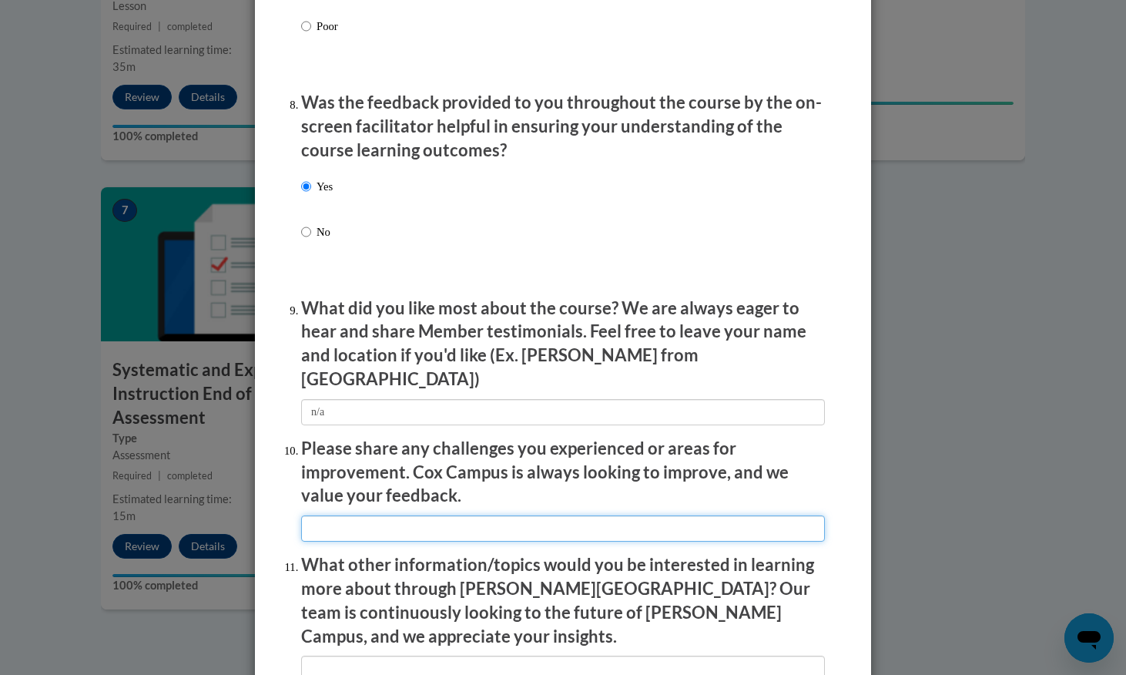
click at [330, 515] on input "textbox" at bounding box center [563, 528] width 524 height 26
paste input "n/a"
type input "n/a"
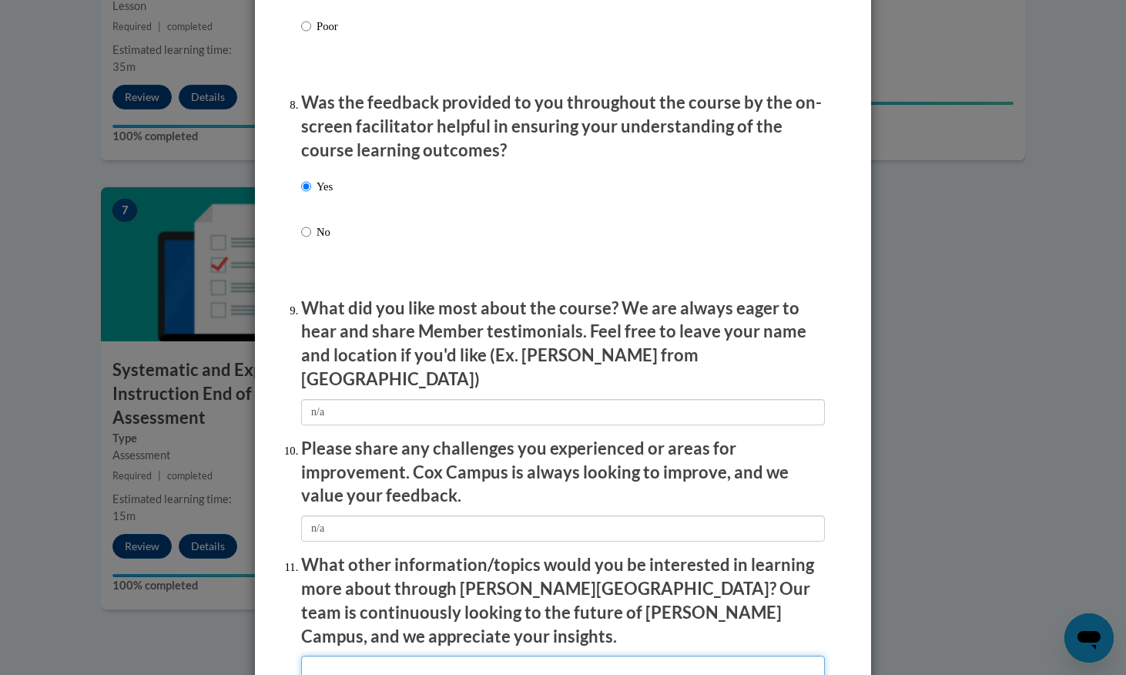
click at [368, 655] on input "textbox" at bounding box center [563, 668] width 524 height 26
paste input "n/a"
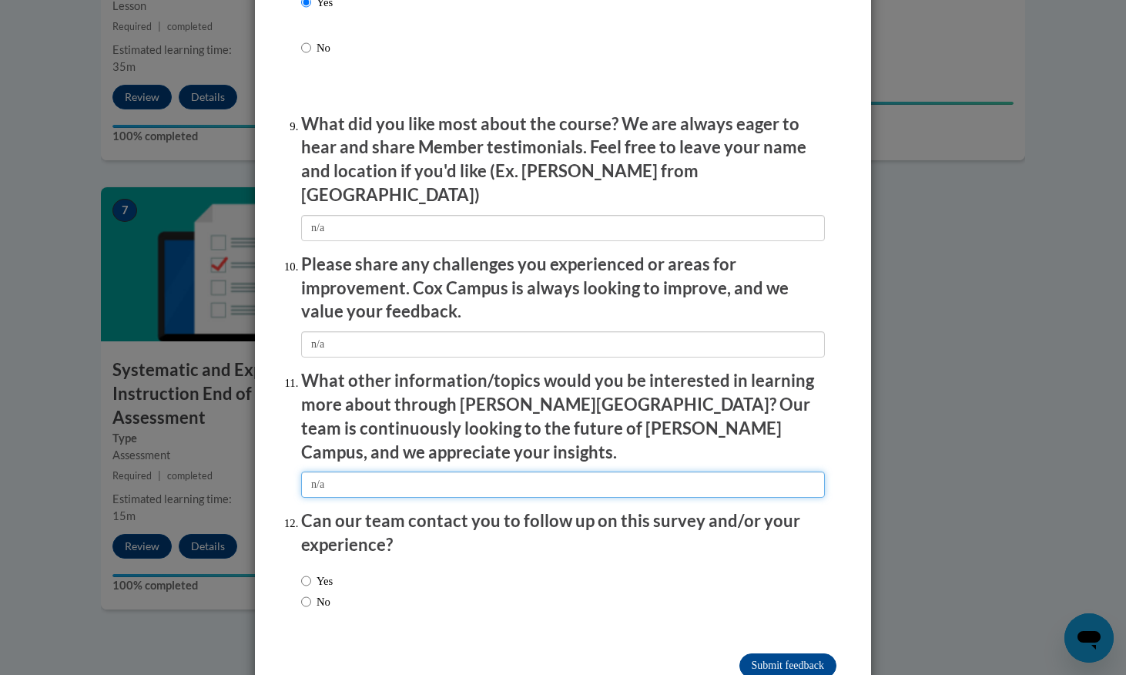
scroll to position [2507, 0]
type input "n/a"
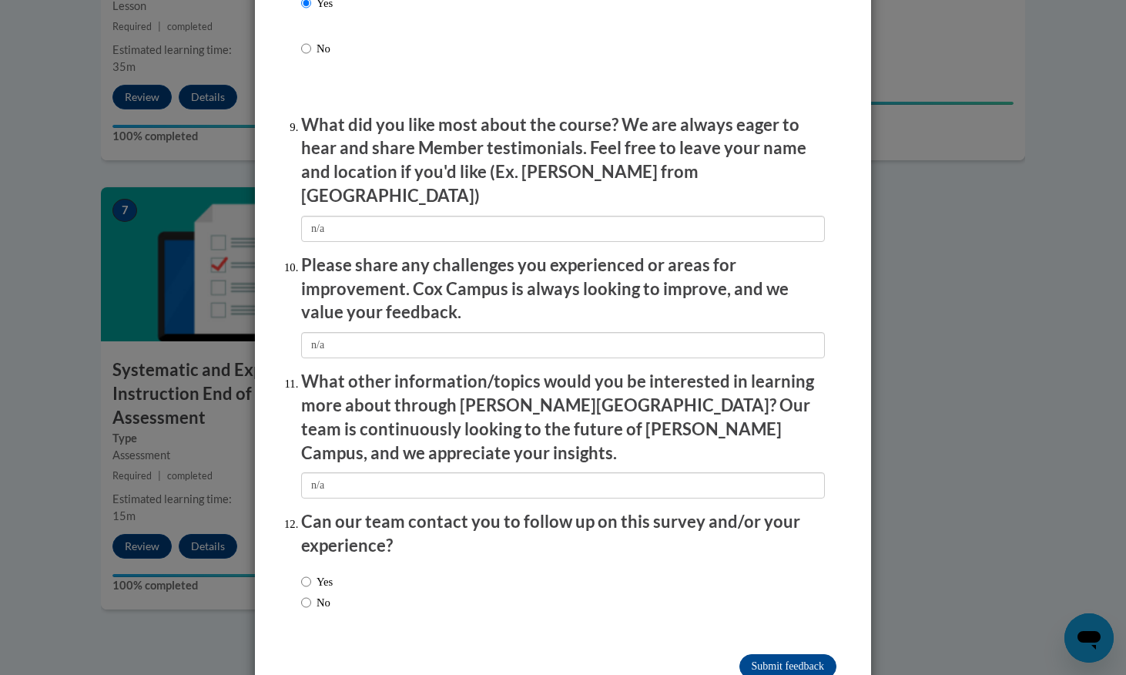
click at [311, 594] on label "No" at bounding box center [315, 602] width 29 height 17
click at [311, 594] on input "No" at bounding box center [306, 602] width 10 height 17
radio input "true"
click at [805, 654] on input "Submit feedback" at bounding box center [787, 666] width 97 height 25
